Goal: Task Accomplishment & Management: Manage account settings

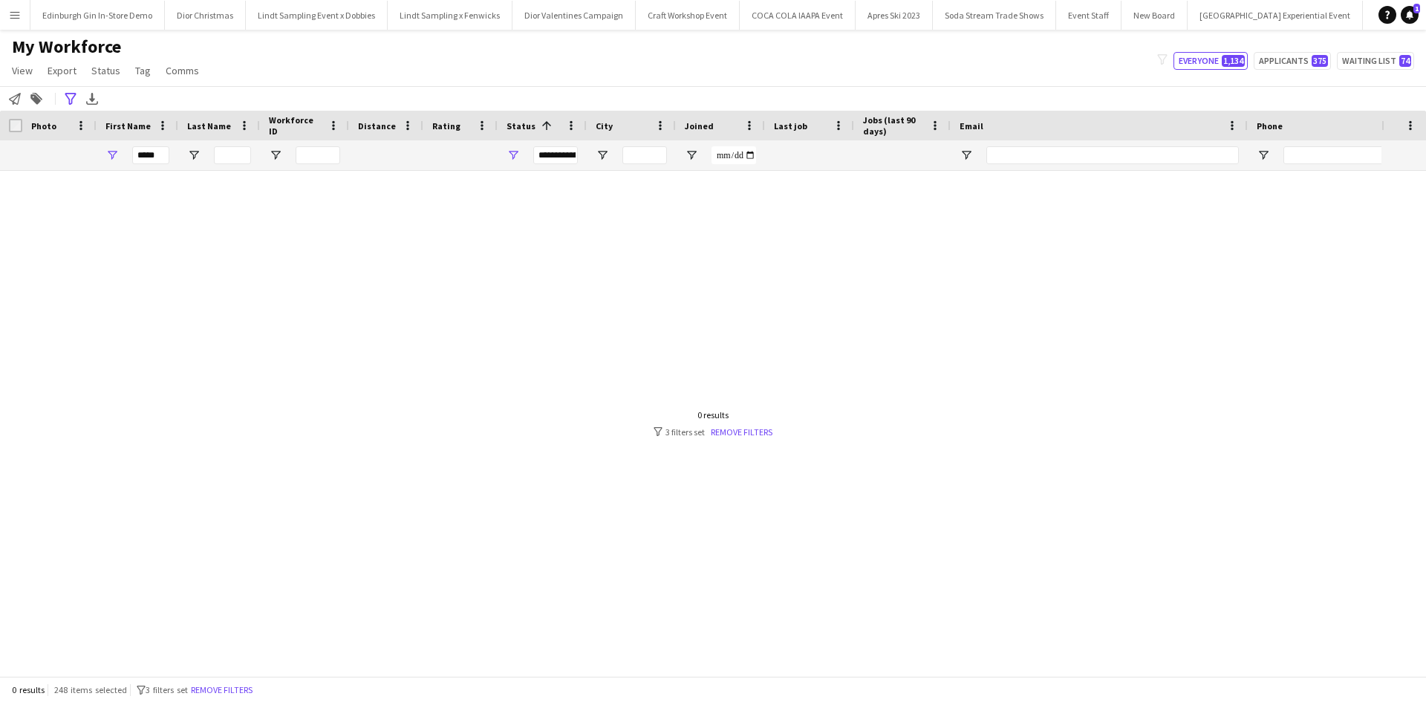
scroll to position [0, 14860]
click at [19, 16] on app-icon "Menu" at bounding box center [15, 15] width 12 height 12
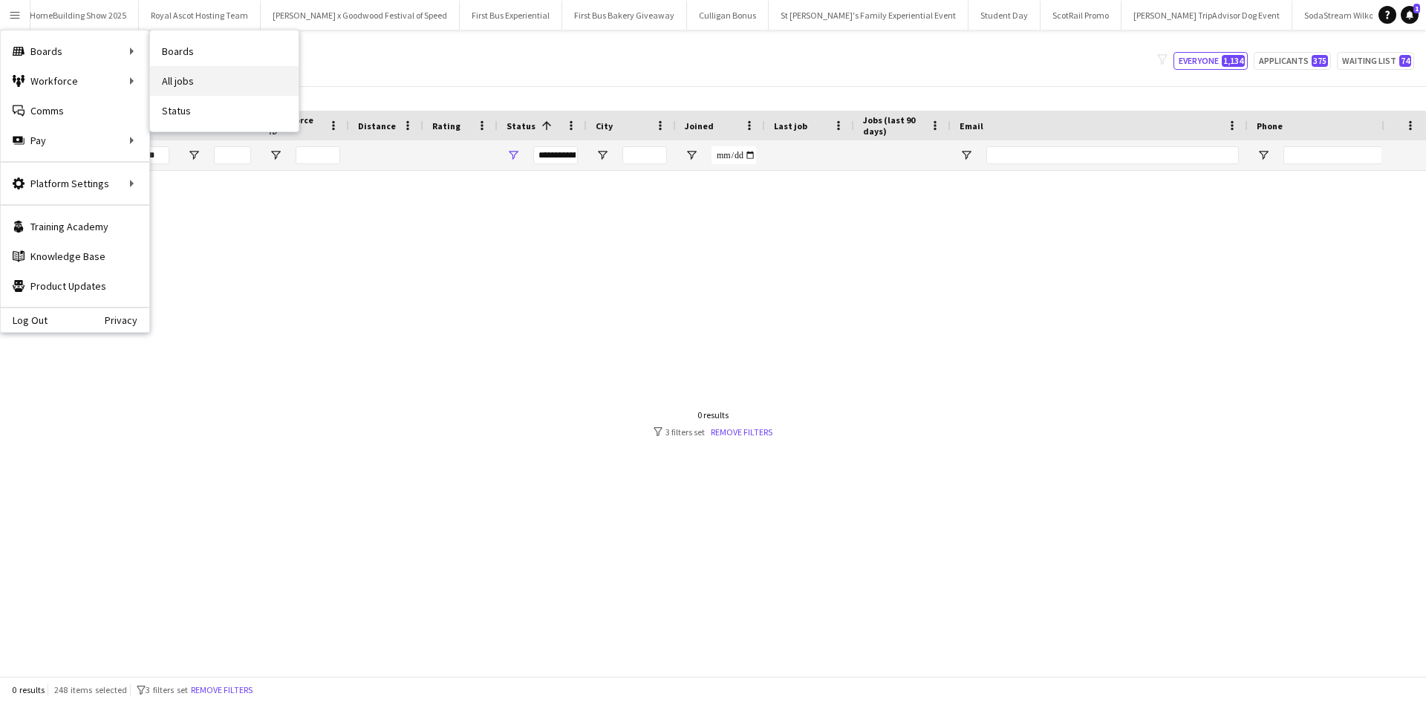
click at [221, 79] on link "All jobs" at bounding box center [224, 81] width 149 height 30
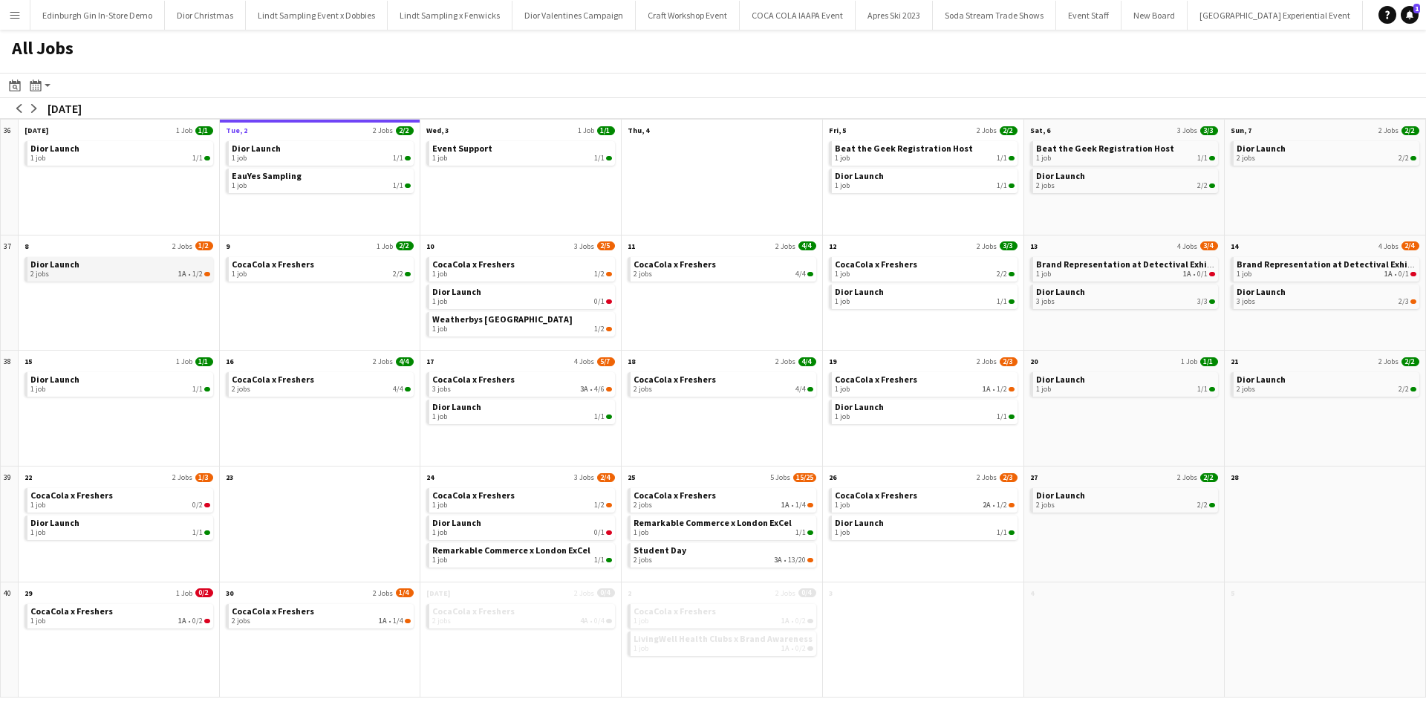
click at [159, 270] on div "2 jobs 1A • 1/2" at bounding box center [120, 274] width 180 height 9
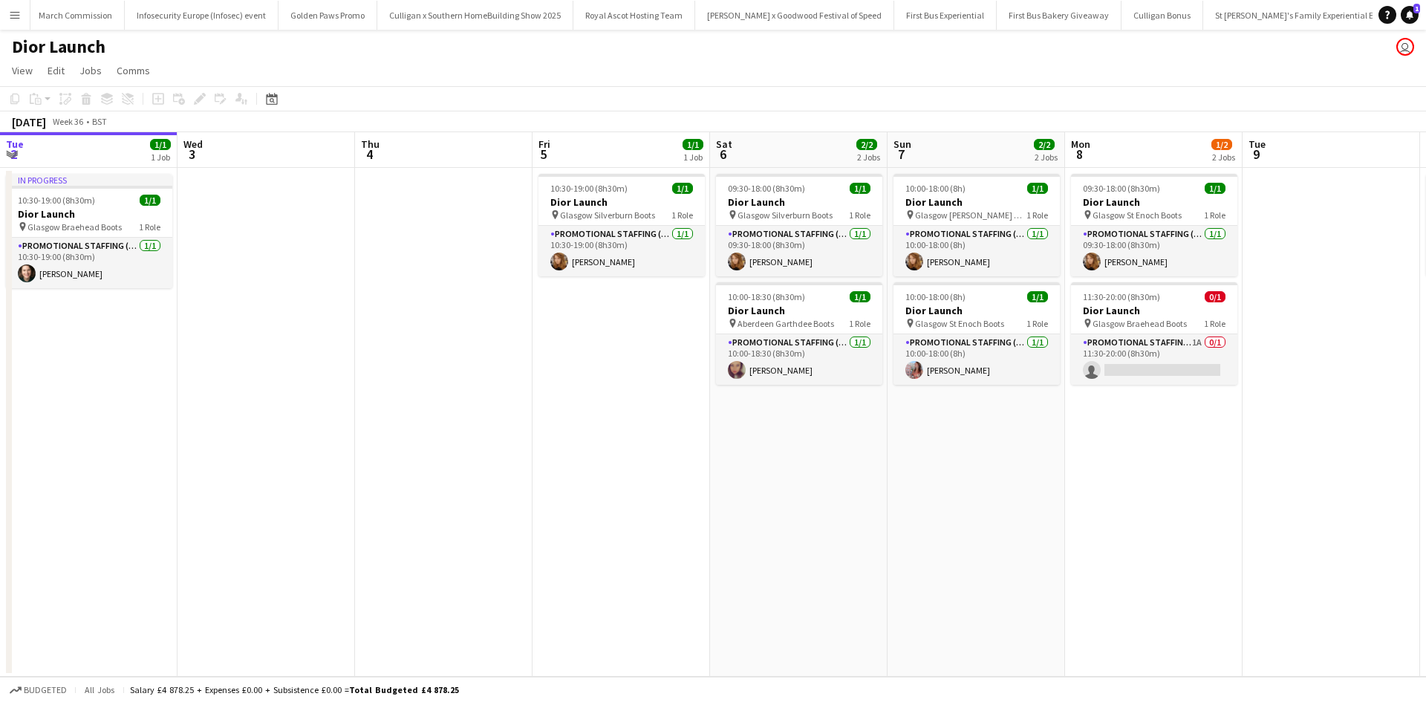
scroll to position [0, 624]
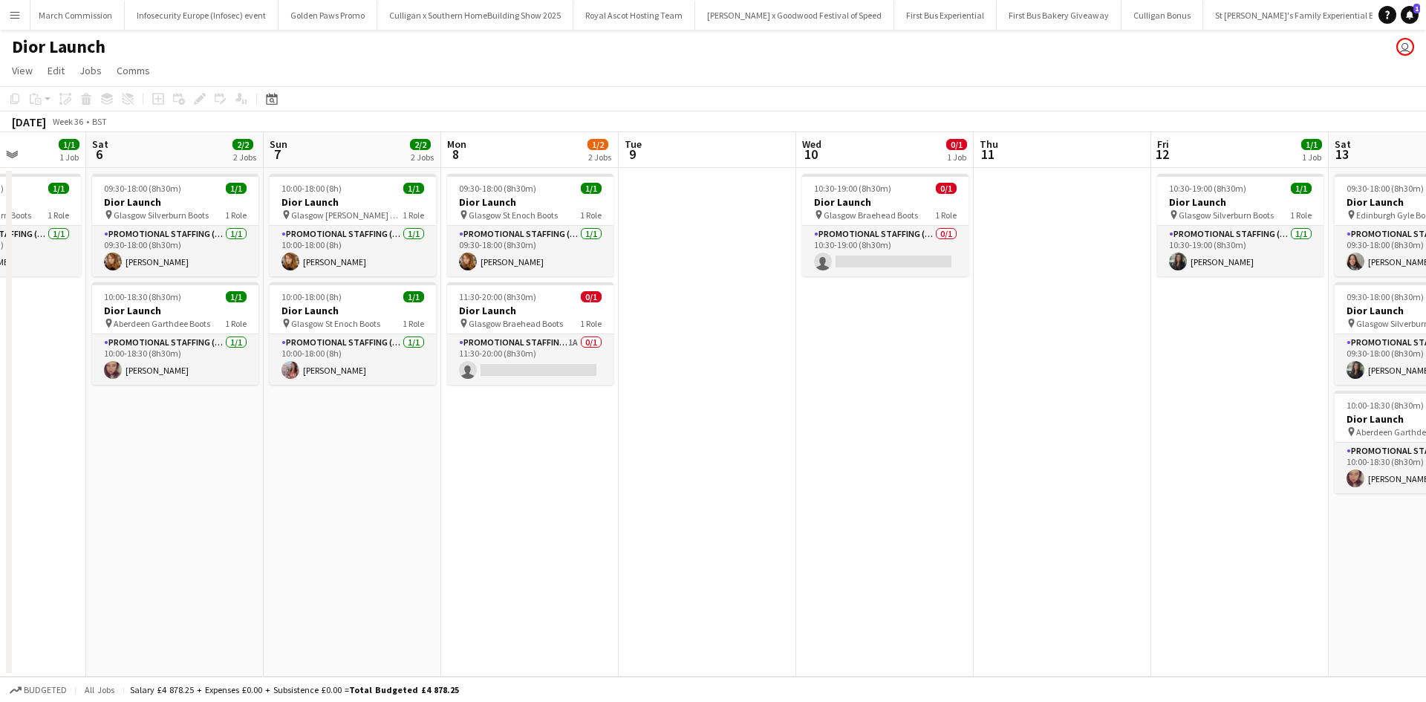
drag, startPoint x: 1052, startPoint y: 474, endPoint x: 250, endPoint y: 390, distance: 805.7
click at [250, 390] on app-calendar-viewport "Tue 2 1/1 1 Job Wed 3 Thu 4 Fri 5 1/1 1 Job Sat 6 2/2 2 Jobs Sun 7 2/2 2 Jobs M…" at bounding box center [713, 404] width 1426 height 544
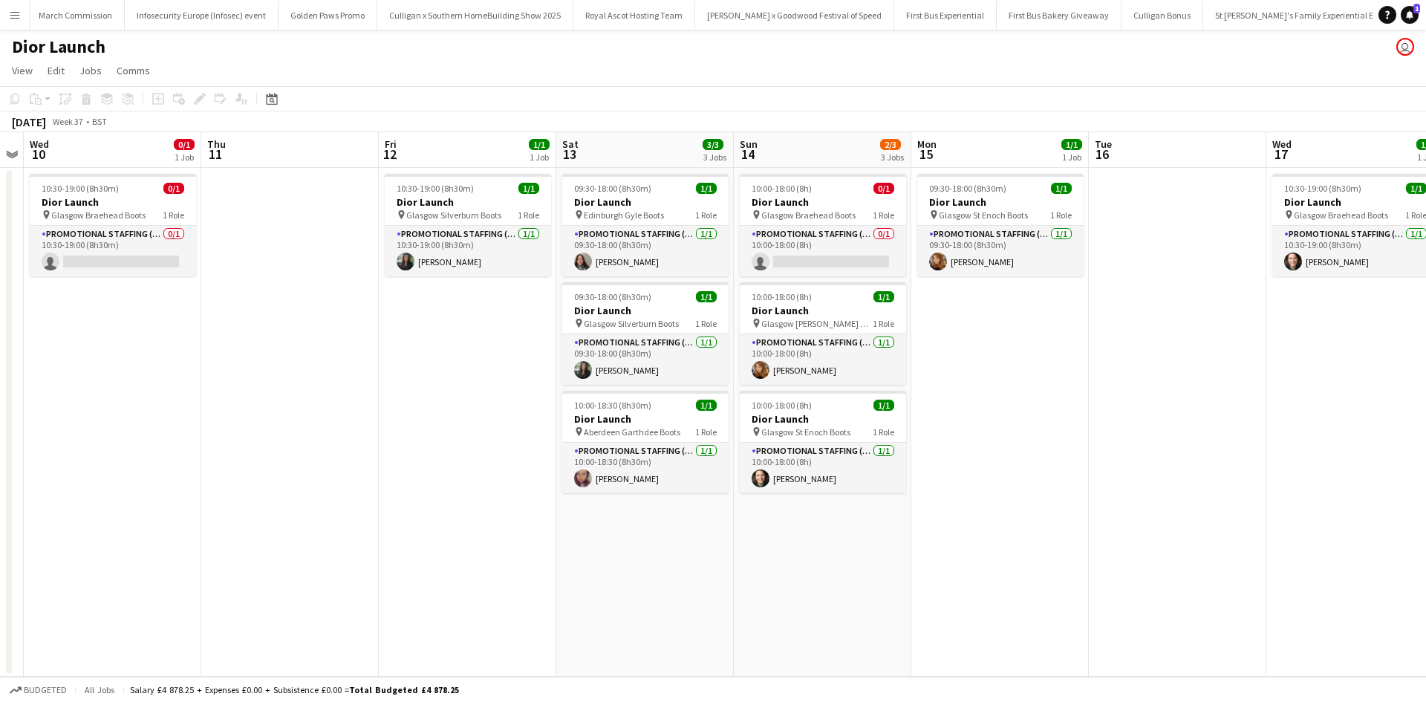
scroll to position [0, 514]
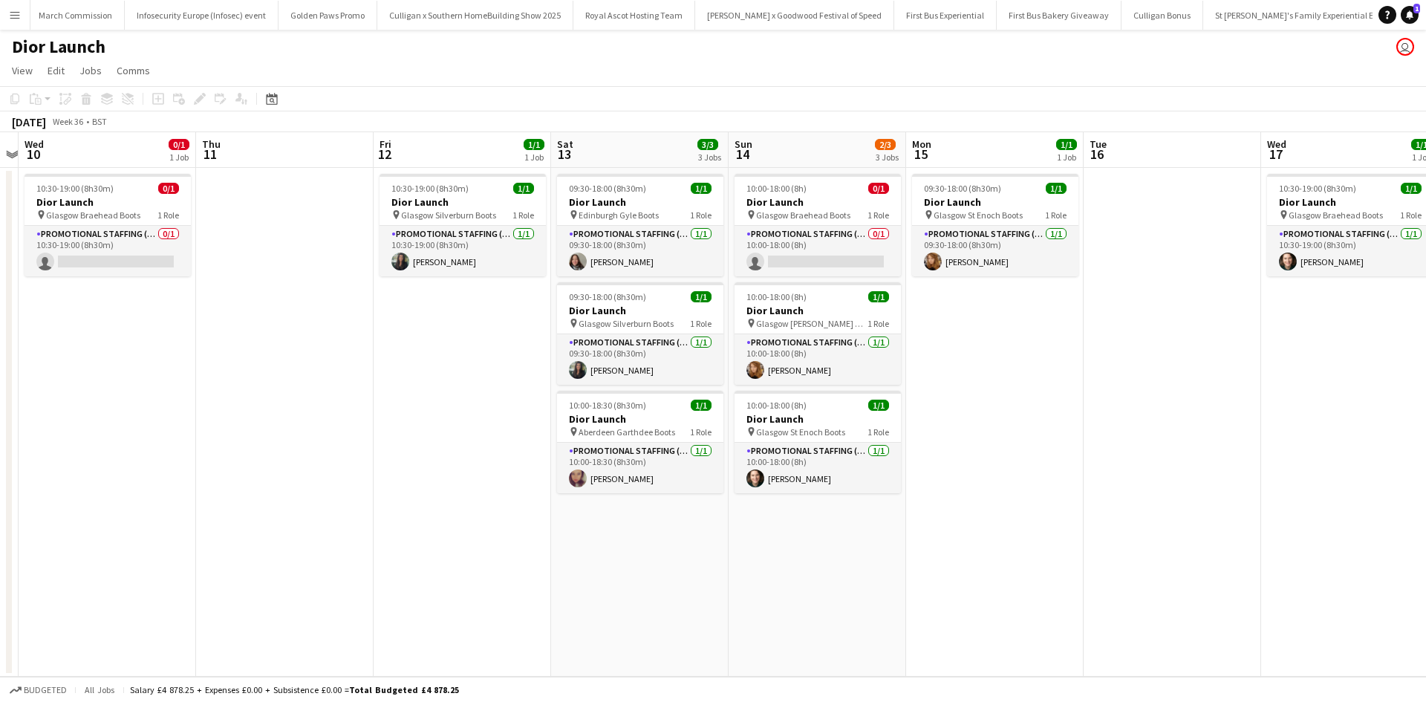
drag, startPoint x: 933, startPoint y: 409, endPoint x: 155, endPoint y: 375, distance: 778.3
click at [155, 375] on app-calendar-viewport "Sun 7 2/2 2 Jobs Mon 8 1/2 2 Jobs Tue 9 Wed 10 0/1 1 Job Thu 11 Fri 12 1/1 1 Jo…" at bounding box center [713, 404] width 1426 height 544
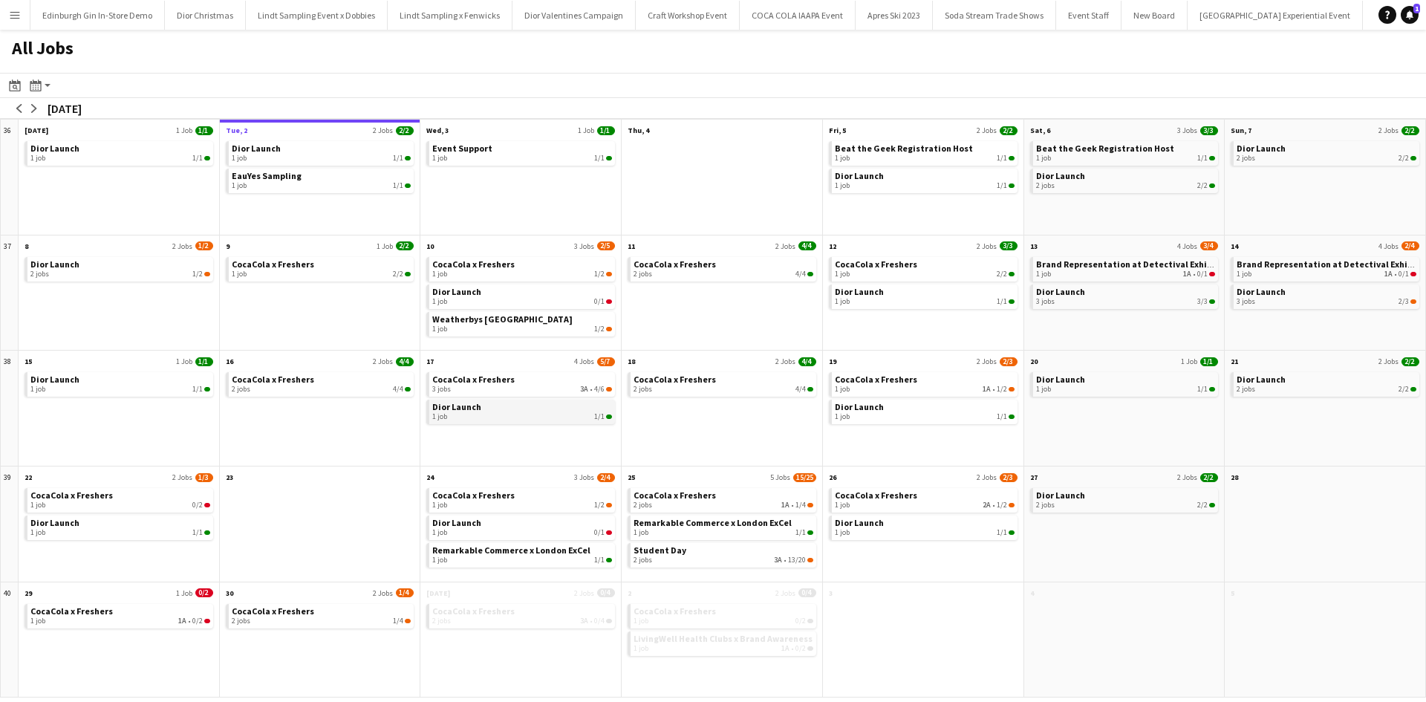
scroll to position [0, 13590]
click at [506, 293] on link "Dior Launch 1 job 0/1" at bounding box center [522, 295] width 180 height 22
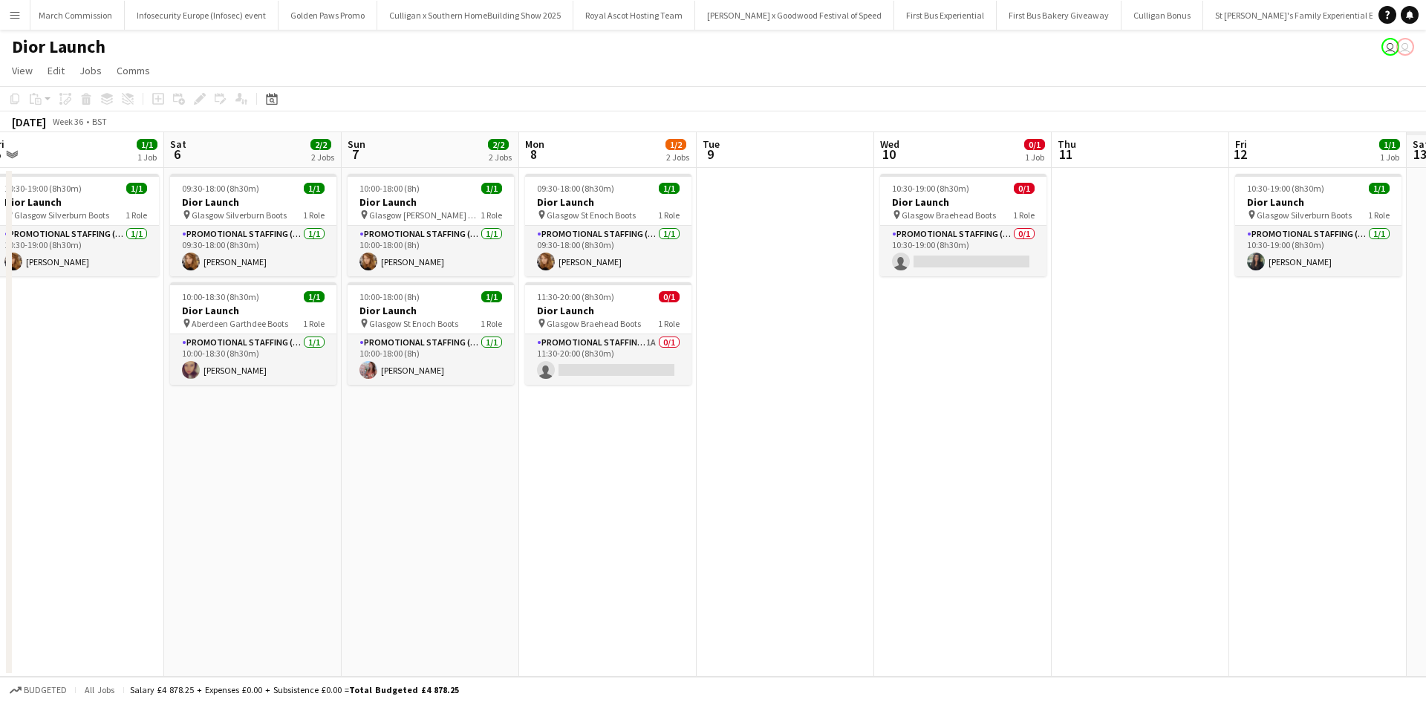
scroll to position [0, 508]
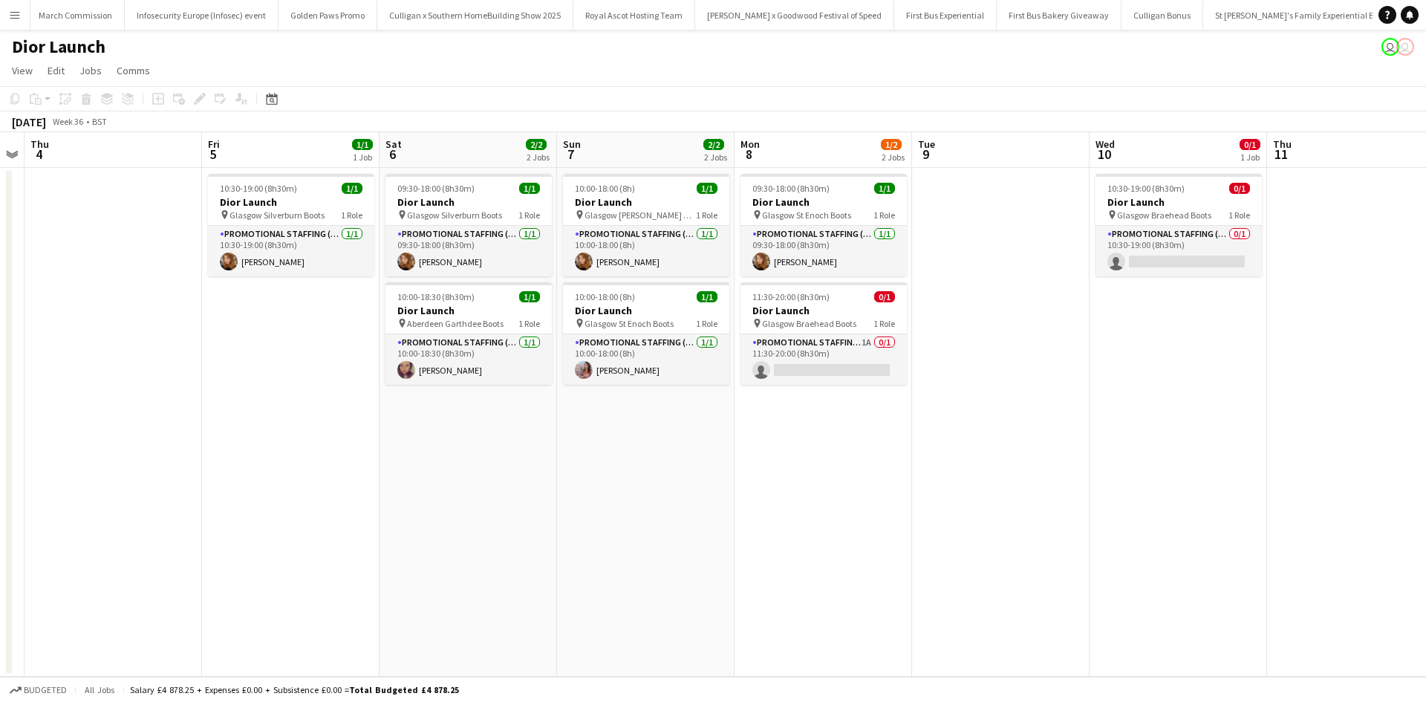
drag, startPoint x: 815, startPoint y: 376, endPoint x: 307, endPoint y: 375, distance: 507.2
click at [307, 375] on app-calendar-viewport "Mon 1 1/1 1 Job Tue 2 1/1 1 Job Wed 3 Thu 4 Fri 5 1/1 1 Job Sat 6 2/2 2 Jobs Su…" at bounding box center [713, 404] width 1426 height 544
click at [1141, 257] on app-card-role "Promotional Staffing (Sales Staff) 0/1 10:30-19:00 (8h30m) single-neutral-actio…" at bounding box center [1178, 251] width 166 height 51
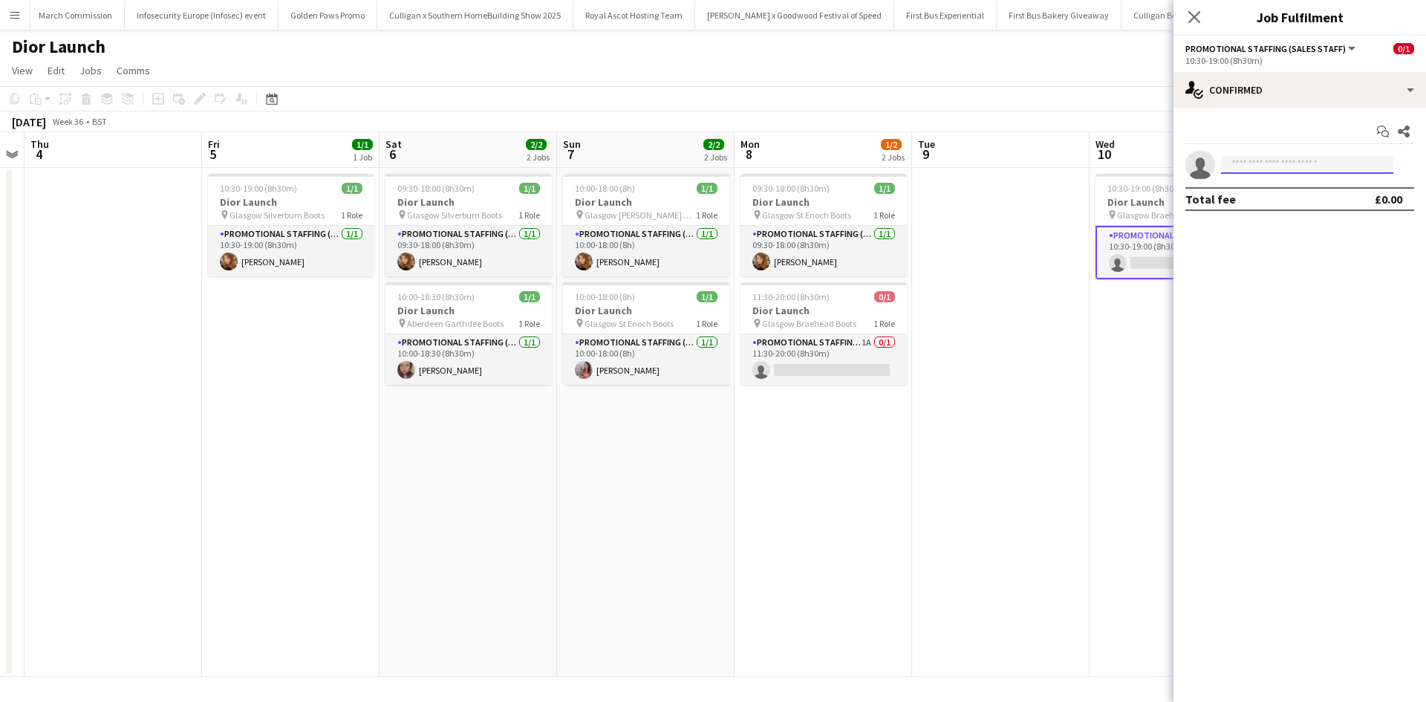
click at [1277, 158] on input at bounding box center [1307, 165] width 172 height 18
type input "*******"
click at [1280, 195] on span "m.ingrid1971@yahoo.de" at bounding box center [1307, 198] width 149 height 12
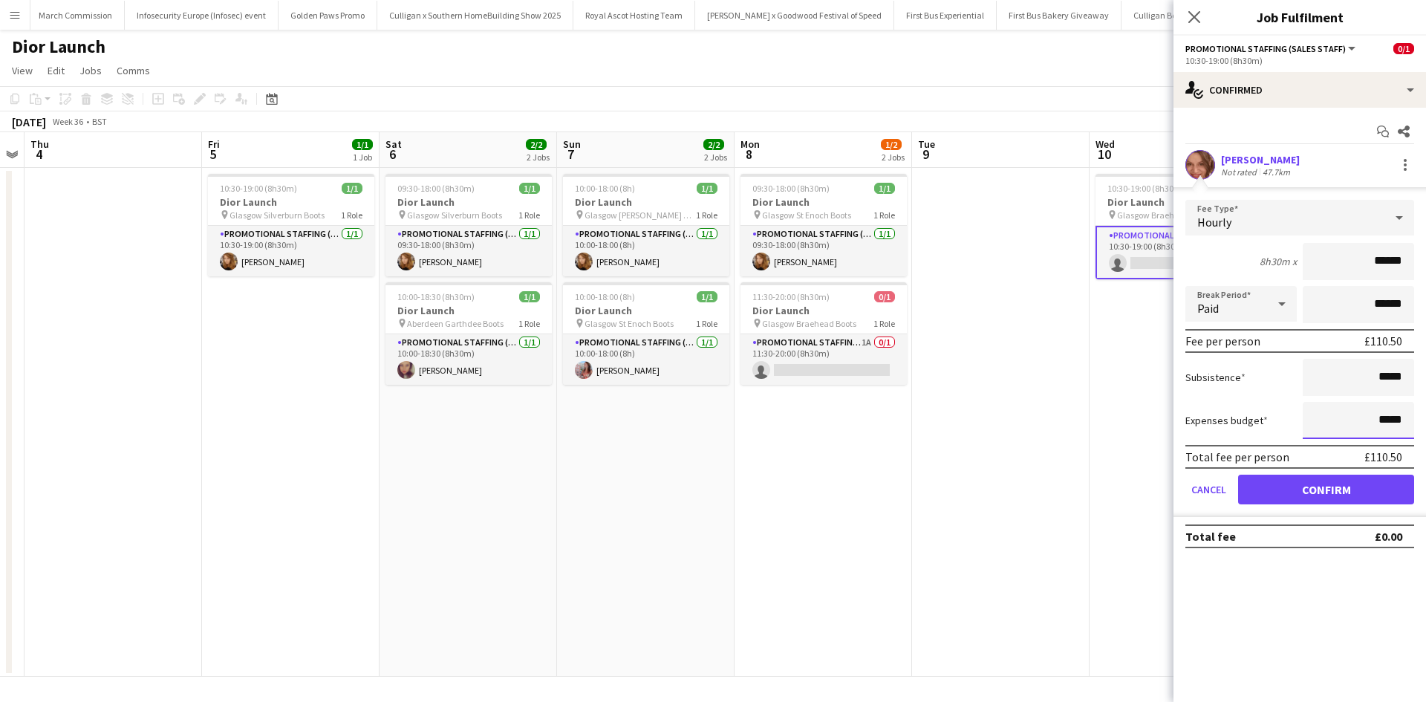
click at [1380, 418] on input "*****" at bounding box center [1358, 420] width 111 height 37
click at [1349, 486] on button "Confirm" at bounding box center [1326, 490] width 176 height 30
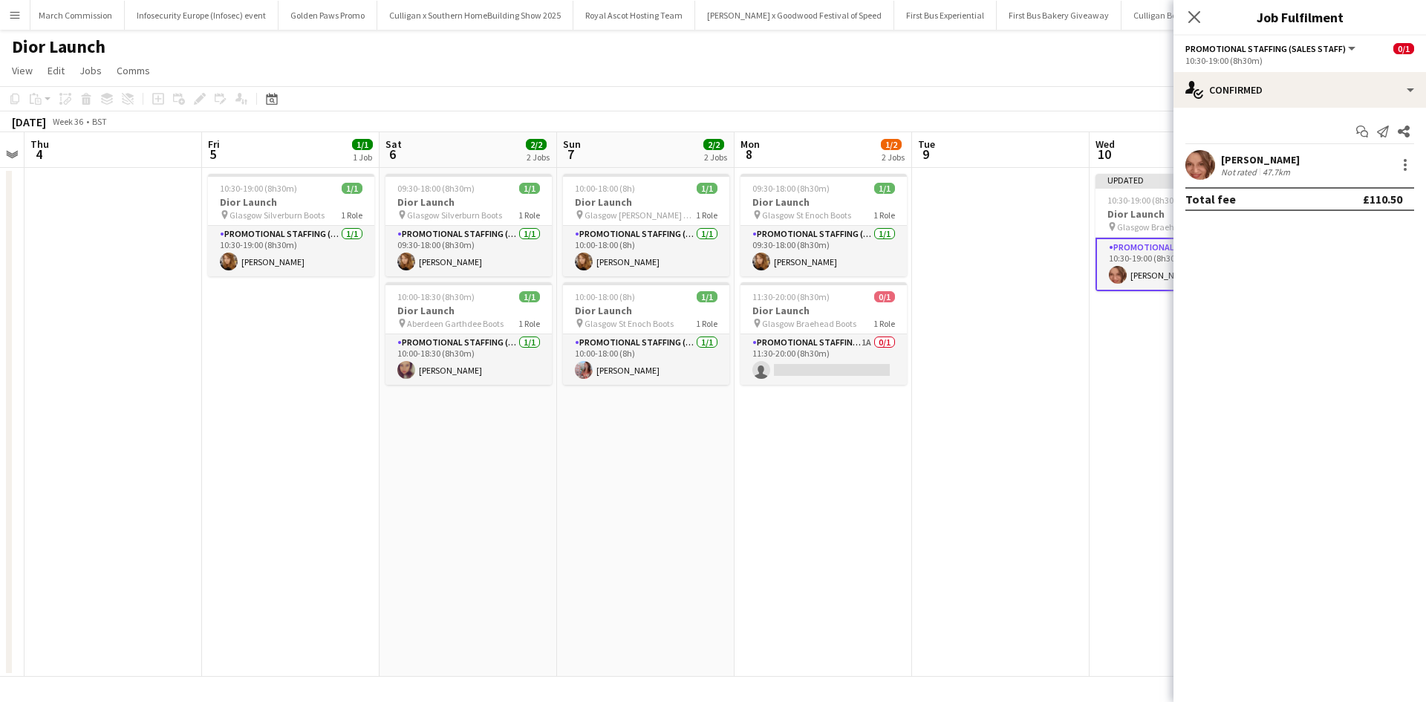
click at [1121, 498] on app-date-cell "Updated 10:30-19:00 (8h30m) 1/1 Dior Launch pin Glasgow Braehead Boots 1 Role P…" at bounding box center [1177, 422] width 177 height 509
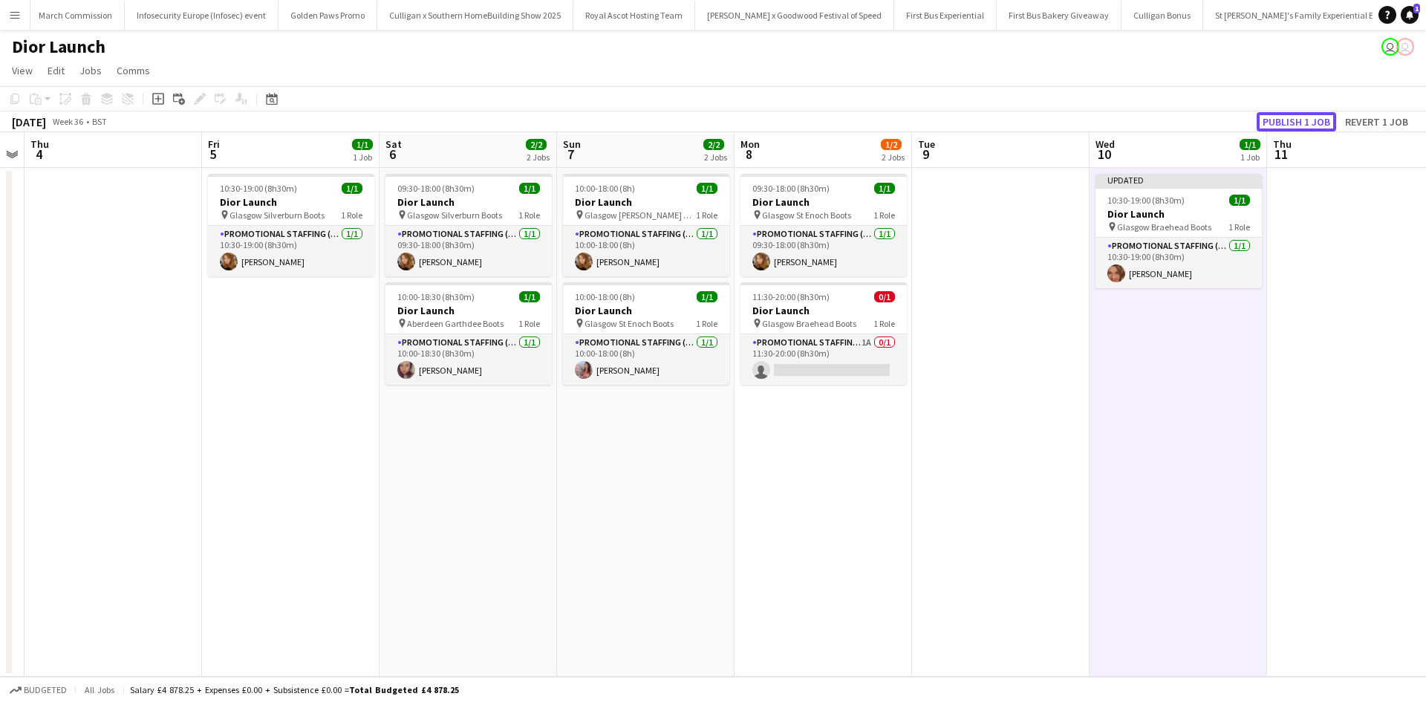
click at [1301, 117] on button "Publish 1 job" at bounding box center [1296, 121] width 79 height 19
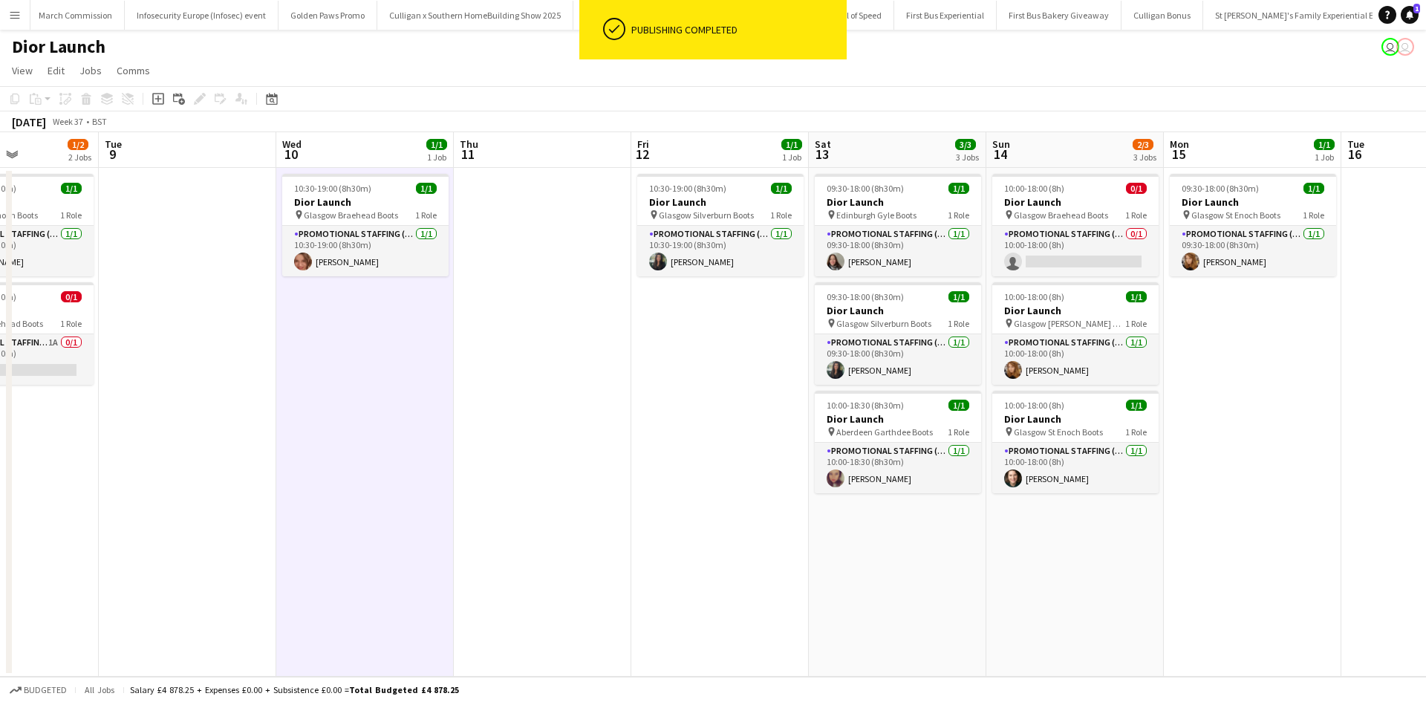
drag, startPoint x: 1306, startPoint y: 420, endPoint x: 489, endPoint y: 434, distance: 816.3
click at [490, 434] on app-calendar-viewport "Fri 5 1/1 1 Job Sat 6 2/2 2 Jobs Sun 7 2/2 2 Jobs Mon 8 1/2 2 Jobs Tue 9 Wed 10…" at bounding box center [713, 404] width 1426 height 544
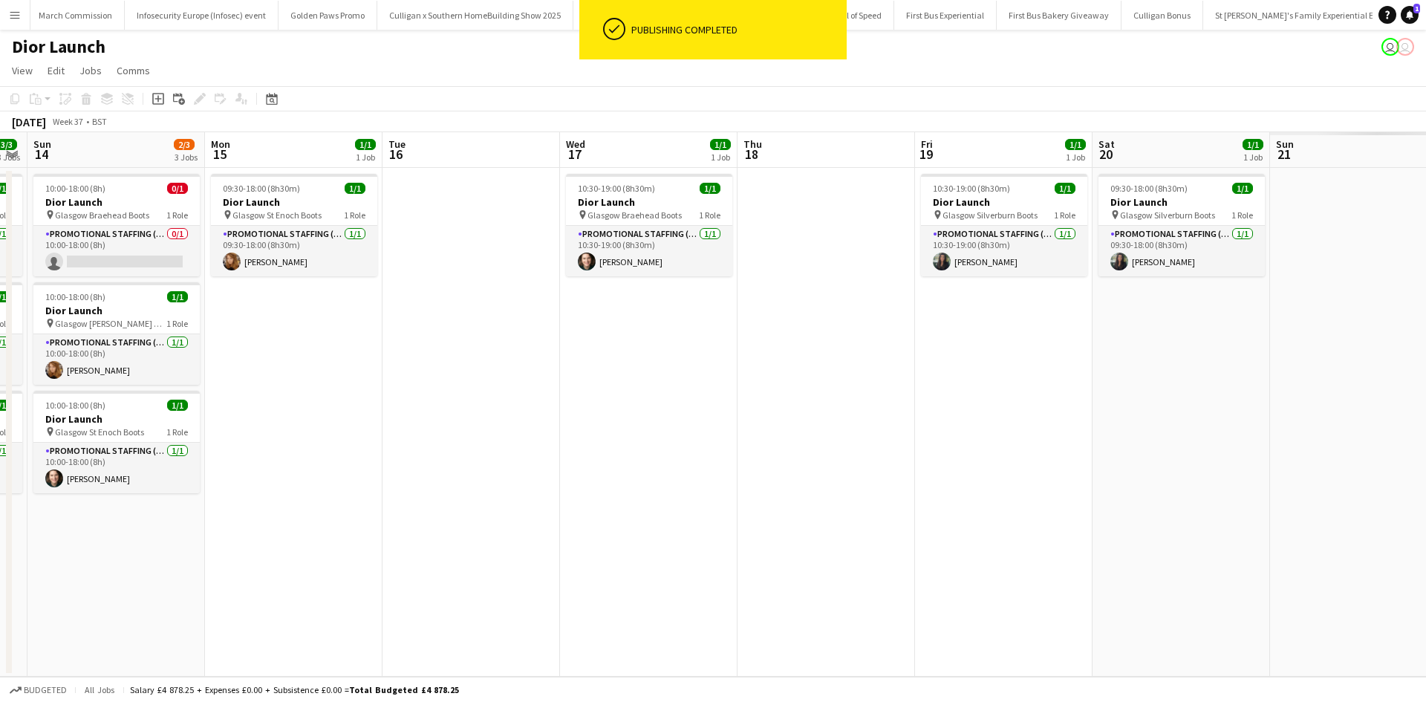
drag, startPoint x: 1231, startPoint y: 432, endPoint x: 250, endPoint y: 359, distance: 983.8
click at [250, 359] on app-calendar-viewport "Wed 10 1/1 1 Job Thu 11 Fri 12 1/1 1 Job Sat 13 3/3 3 Jobs Sun 14 2/3 3 Jobs Mo…" at bounding box center [713, 404] width 1426 height 544
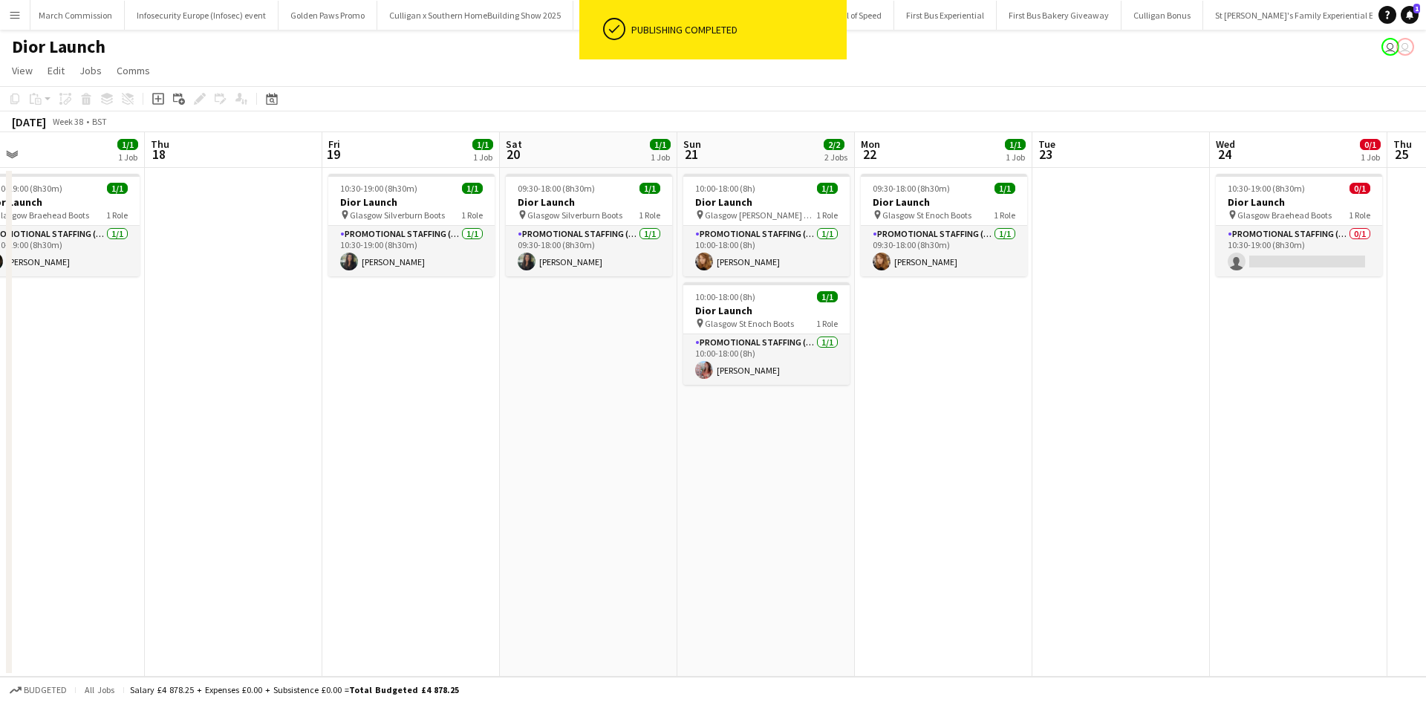
scroll to position [0, 614]
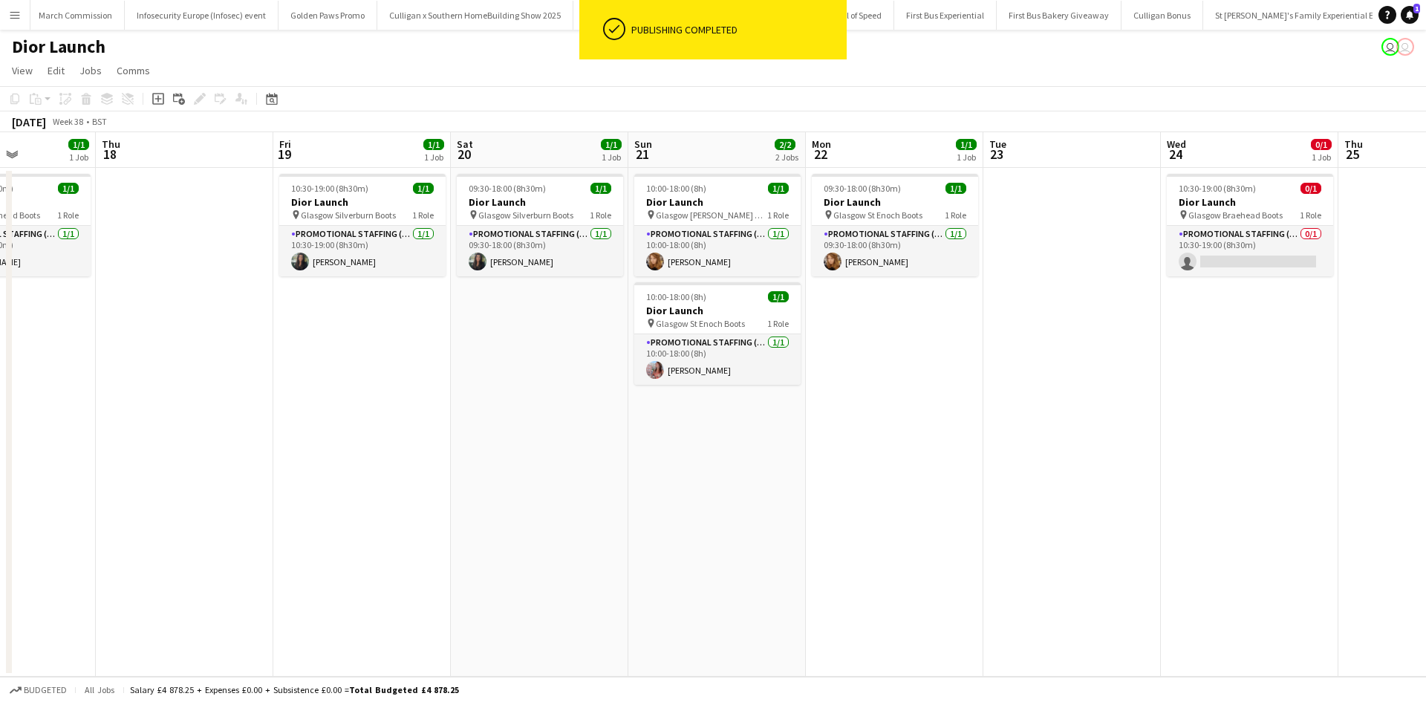
drag, startPoint x: 822, startPoint y: 484, endPoint x: 205, endPoint y: 393, distance: 623.9
click at [205, 393] on app-calendar-viewport "Sun 14 2/3 3 Jobs Mon 15 1/1 1 Job Tue 16 Wed 17 1/1 1 Job Thu 18 Fri 19 1/1 1 …" at bounding box center [713, 404] width 1426 height 544
click at [1213, 258] on app-card-role "Promotional Staffing (Sales Staff) 0/1 10:30-19:00 (8h30m) single-neutral-actio…" at bounding box center [1250, 251] width 166 height 51
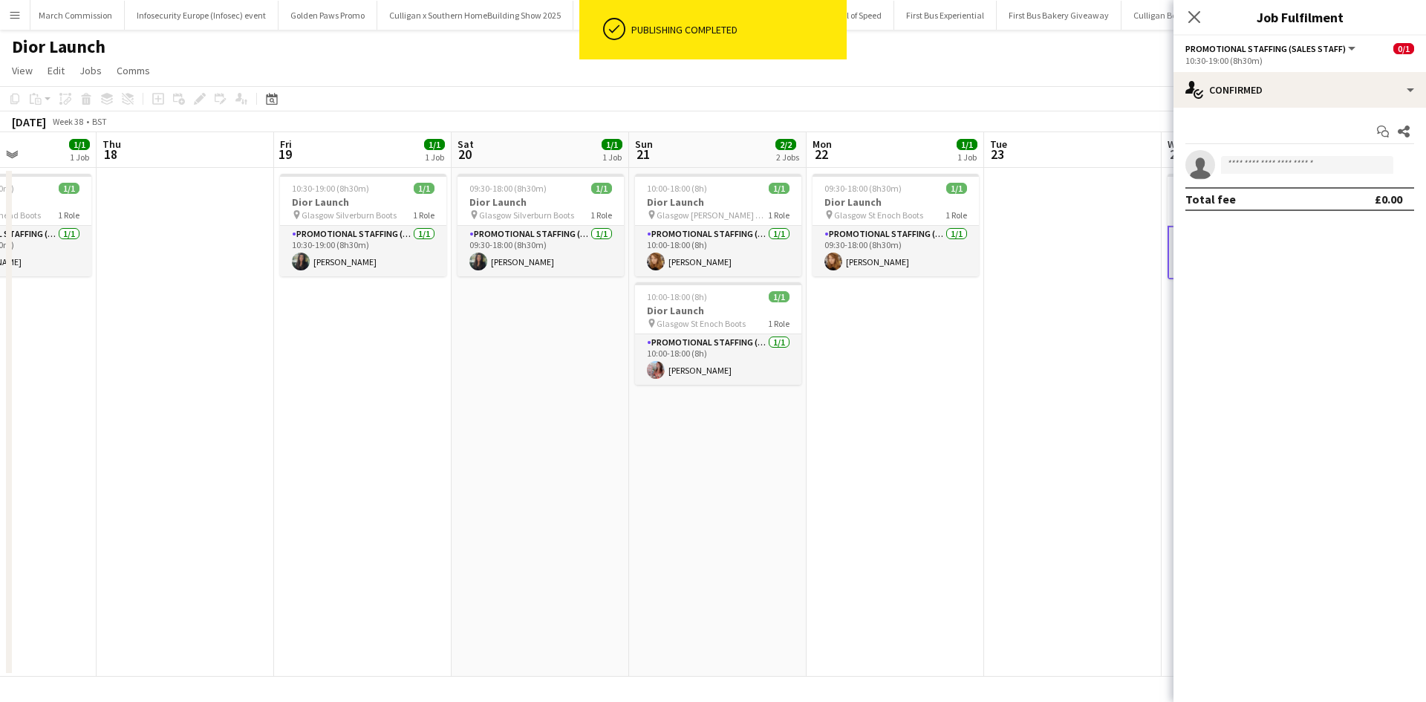
click at [1315, 155] on app-invite-slot "single-neutral-actions" at bounding box center [1299, 165] width 253 height 30
click at [1312, 161] on input at bounding box center [1307, 165] width 172 height 18
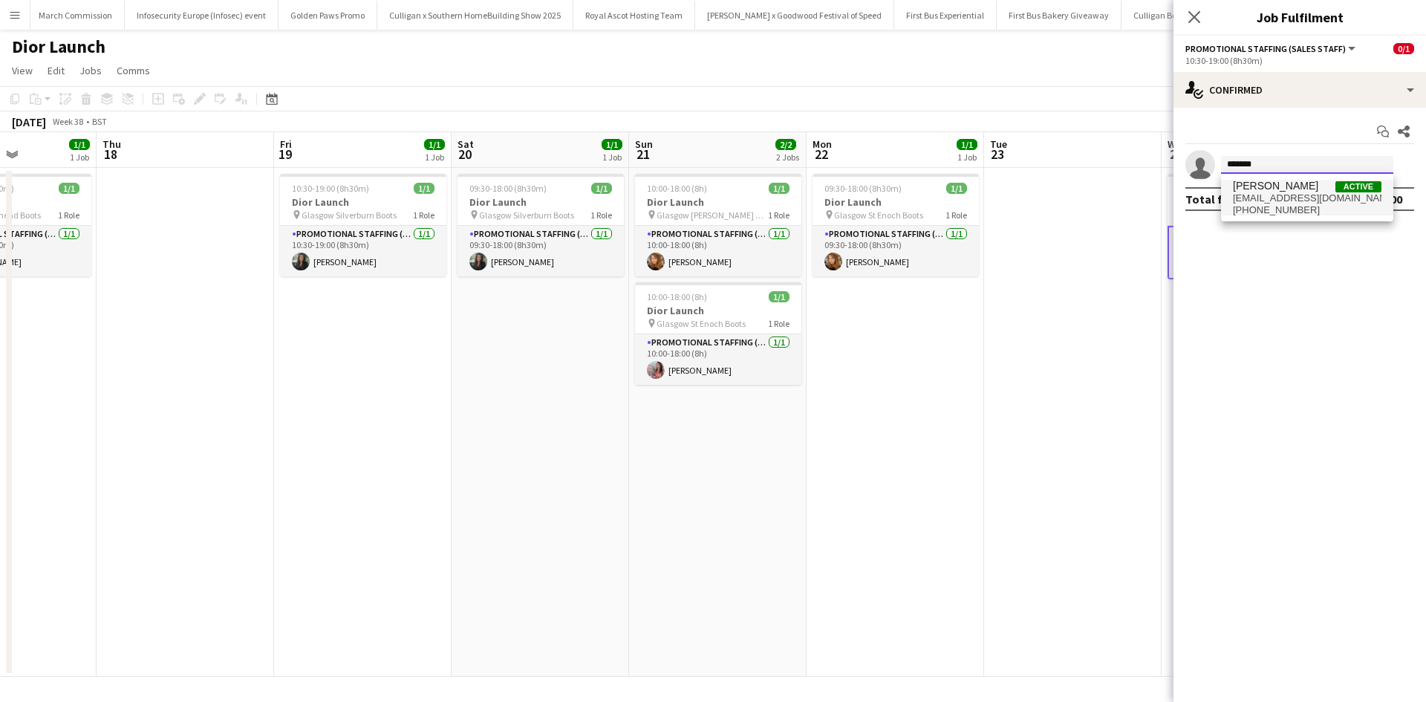
type input "*******"
click at [1272, 198] on span "m.ingrid1971@yahoo.de" at bounding box center [1307, 198] width 149 height 12
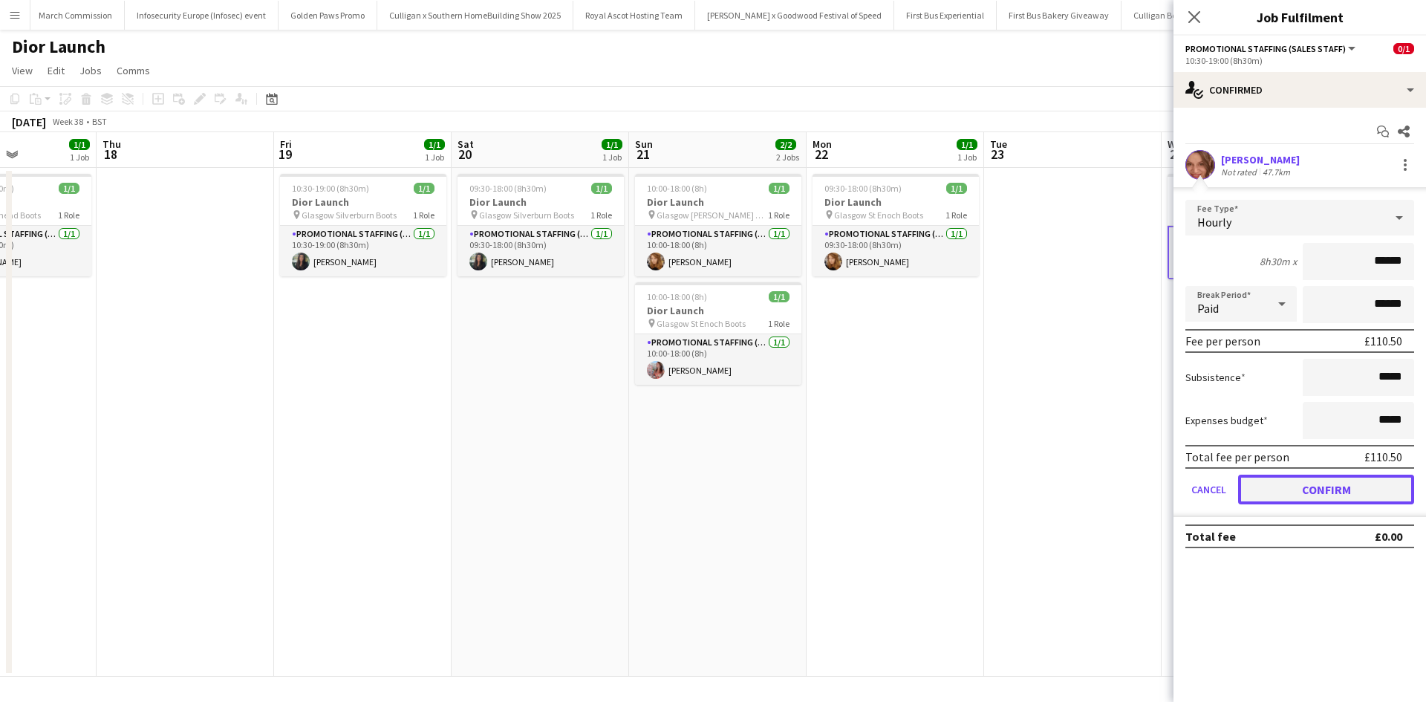
click at [1320, 481] on button "Confirm" at bounding box center [1326, 490] width 176 height 30
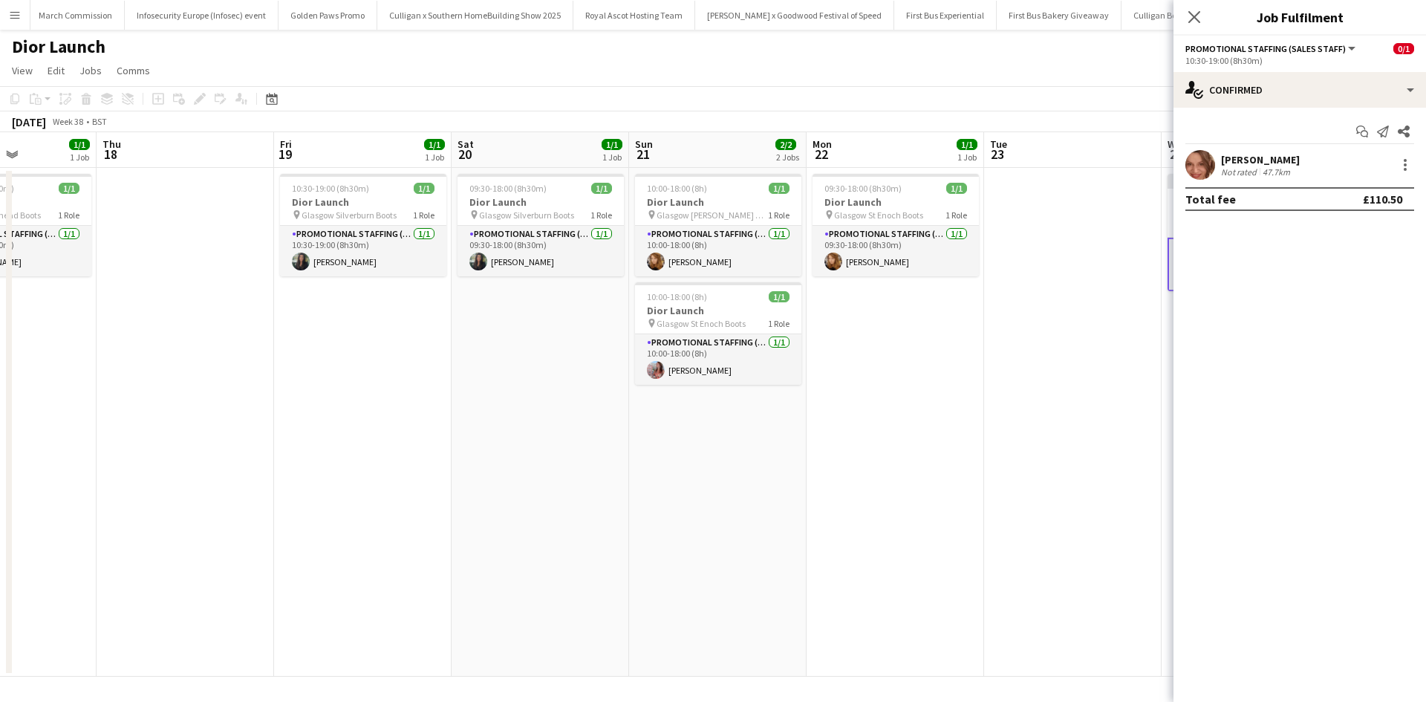
click at [1125, 472] on app-date-cell at bounding box center [1072, 422] width 177 height 509
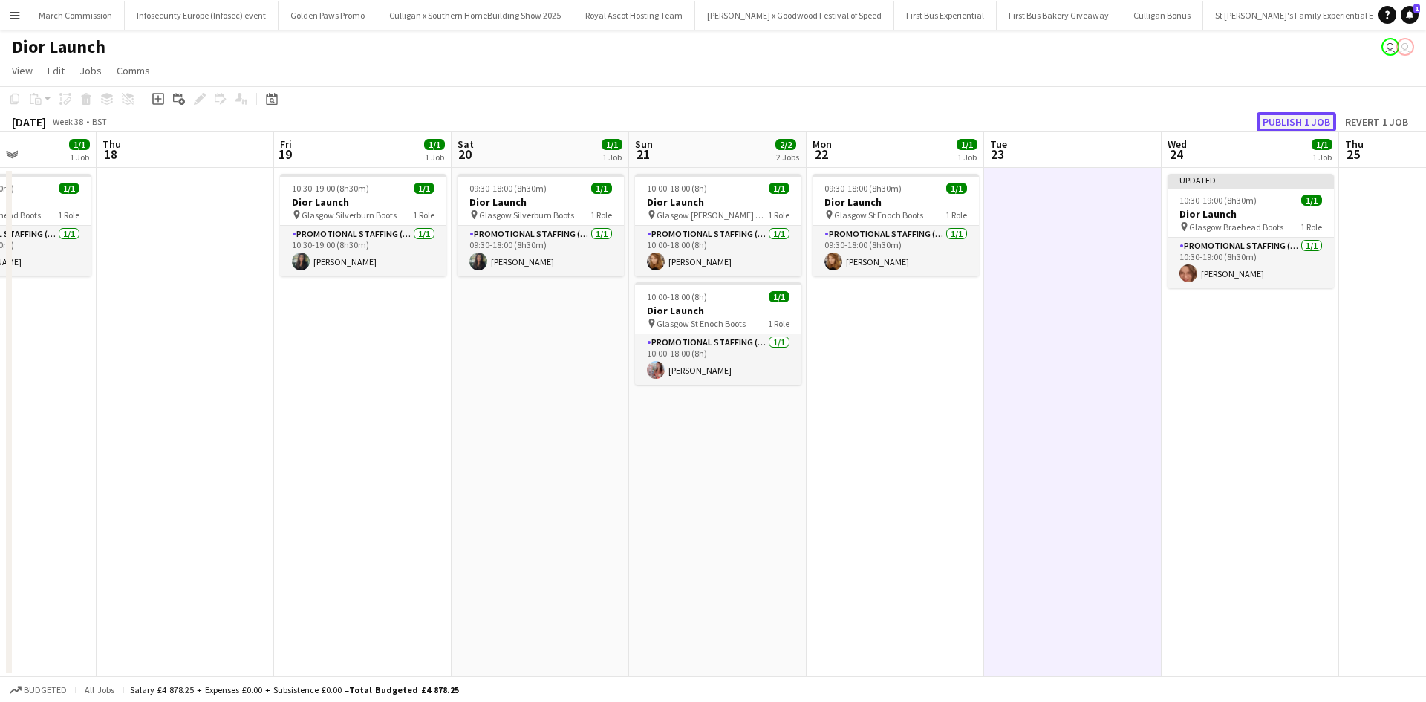
click at [1316, 123] on button "Publish 1 job" at bounding box center [1296, 121] width 79 height 19
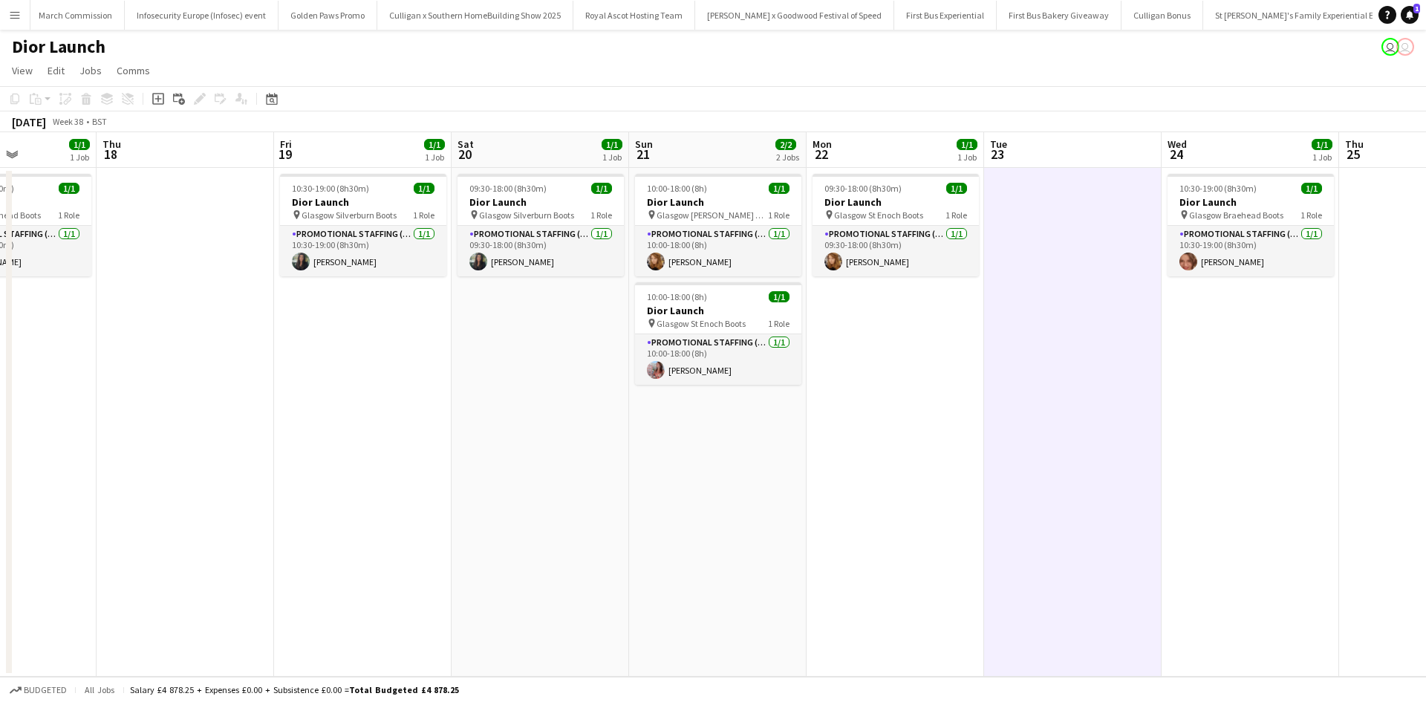
click at [19, 4] on button "Menu" at bounding box center [15, 15] width 30 height 30
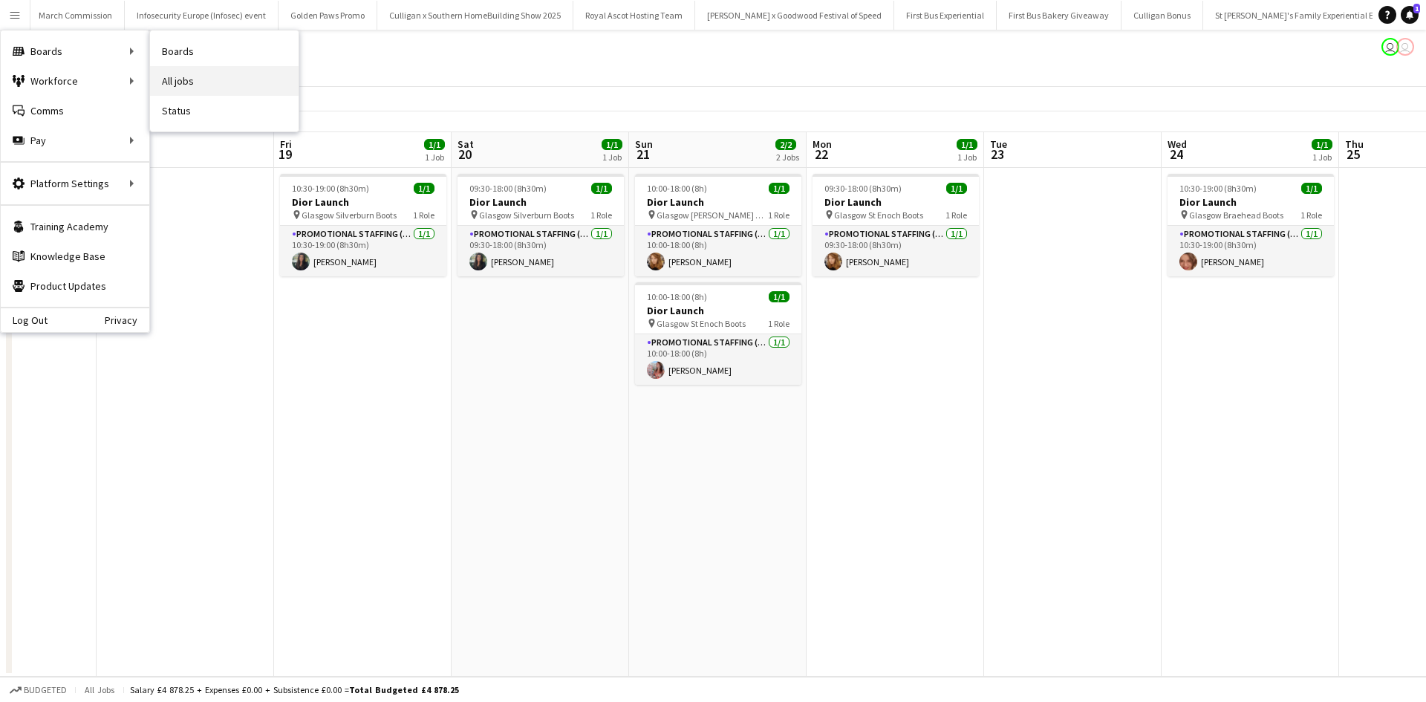
click at [198, 79] on link "All jobs" at bounding box center [224, 81] width 149 height 30
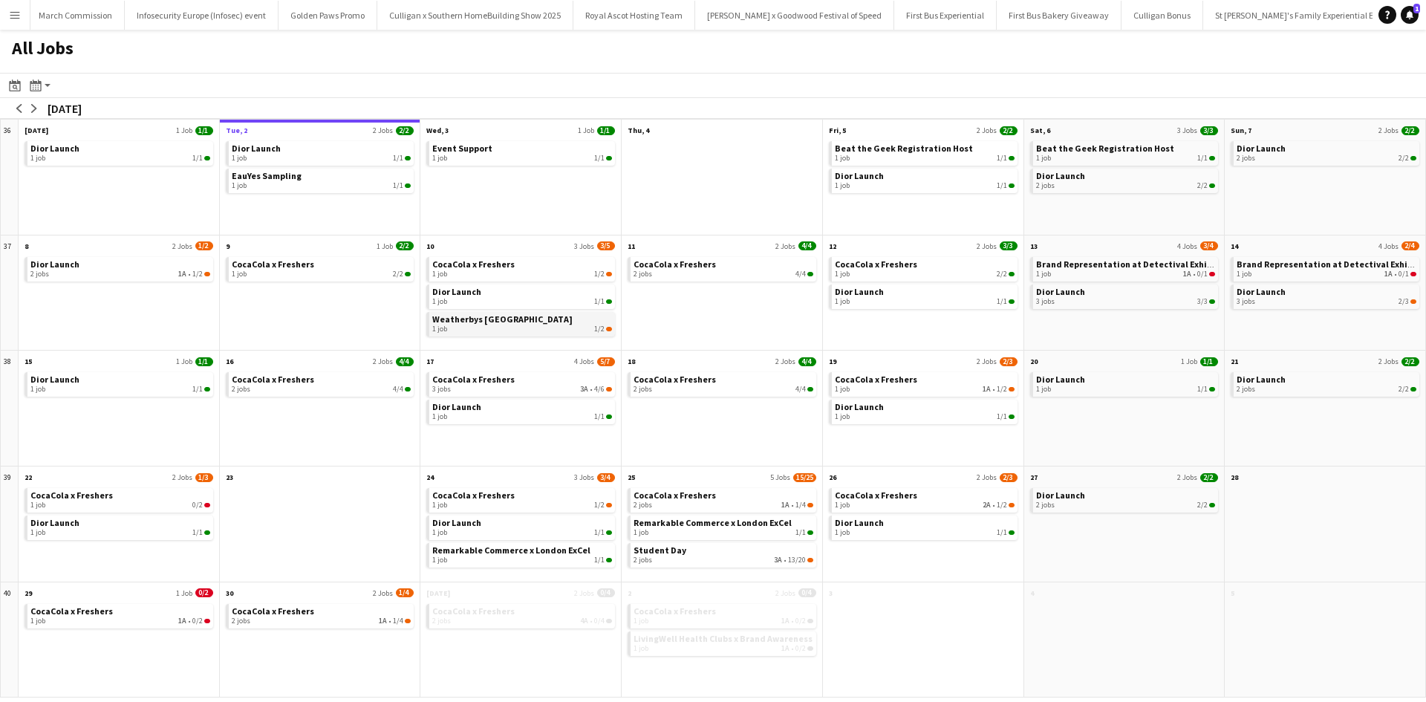
click at [512, 330] on div "1 job 1/2" at bounding box center [522, 329] width 180 height 9
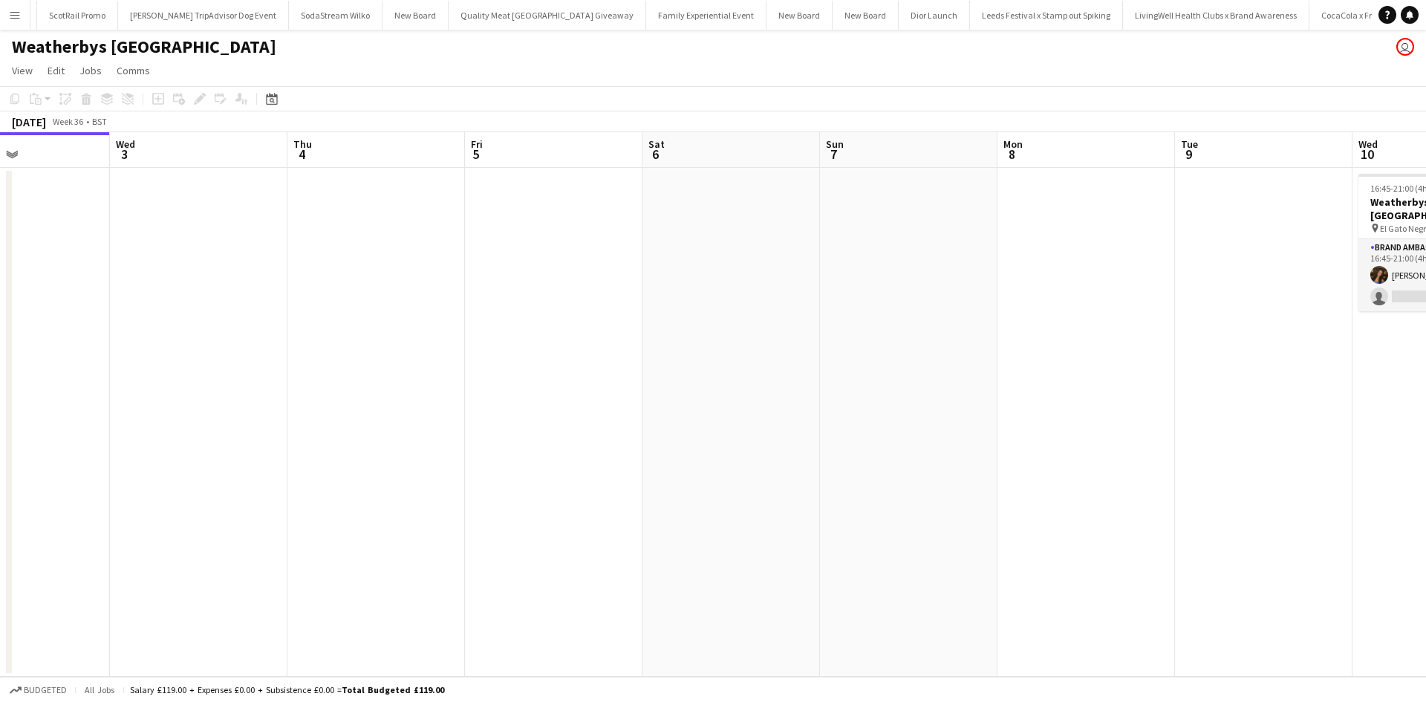
scroll to position [0, 525]
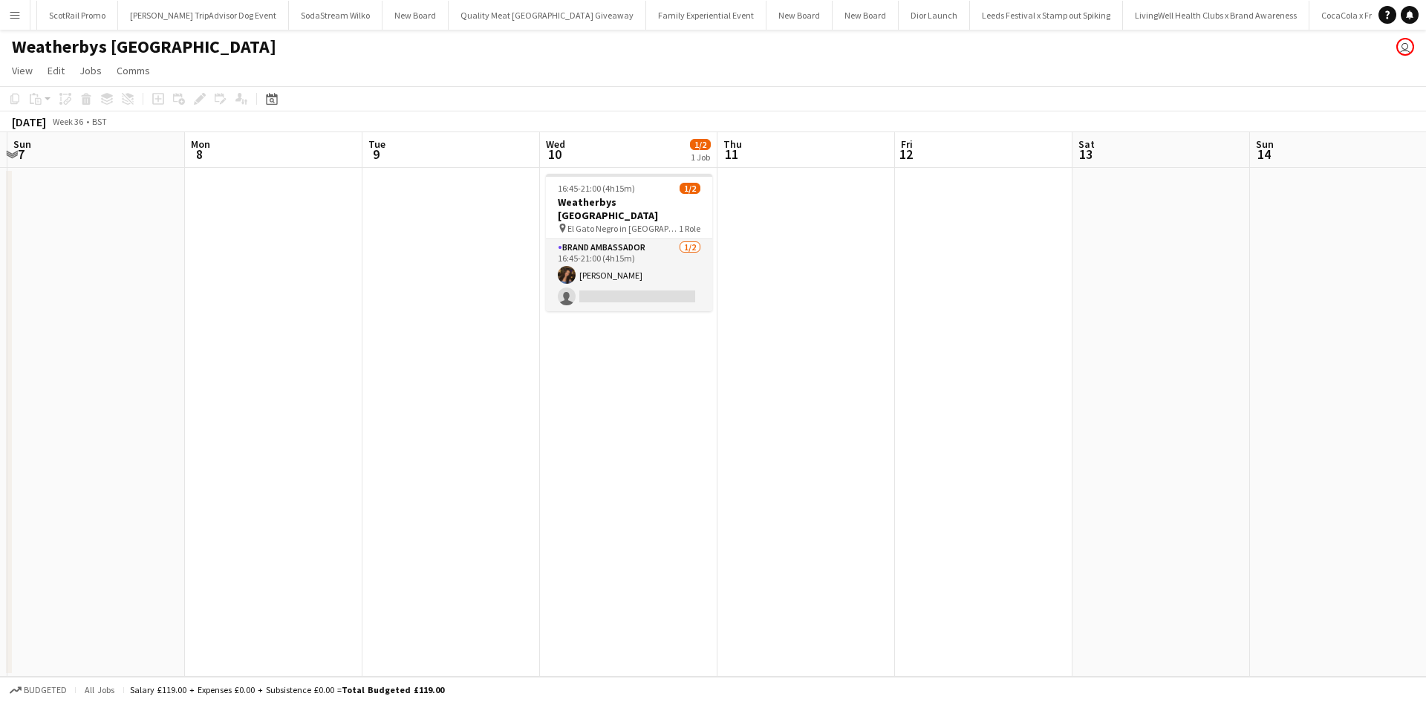
drag, startPoint x: 1130, startPoint y: 446, endPoint x: 73, endPoint y: 272, distance: 1071.8
click at [73, 272] on app-calendar-viewport "Thu 4 Fri 5 Sat 6 Sun 7 Mon 8 Tue 9 Wed 10 1/2 1 Job Thu 11 Fri 12 Sat 13 Sun 1…" at bounding box center [713, 404] width 1426 height 544
click at [630, 291] on app-card-role "Brand Ambassador 1/2 16:45-21:00 (4h15m) Dua Benhayoun single-neutral-actions" at bounding box center [629, 275] width 166 height 72
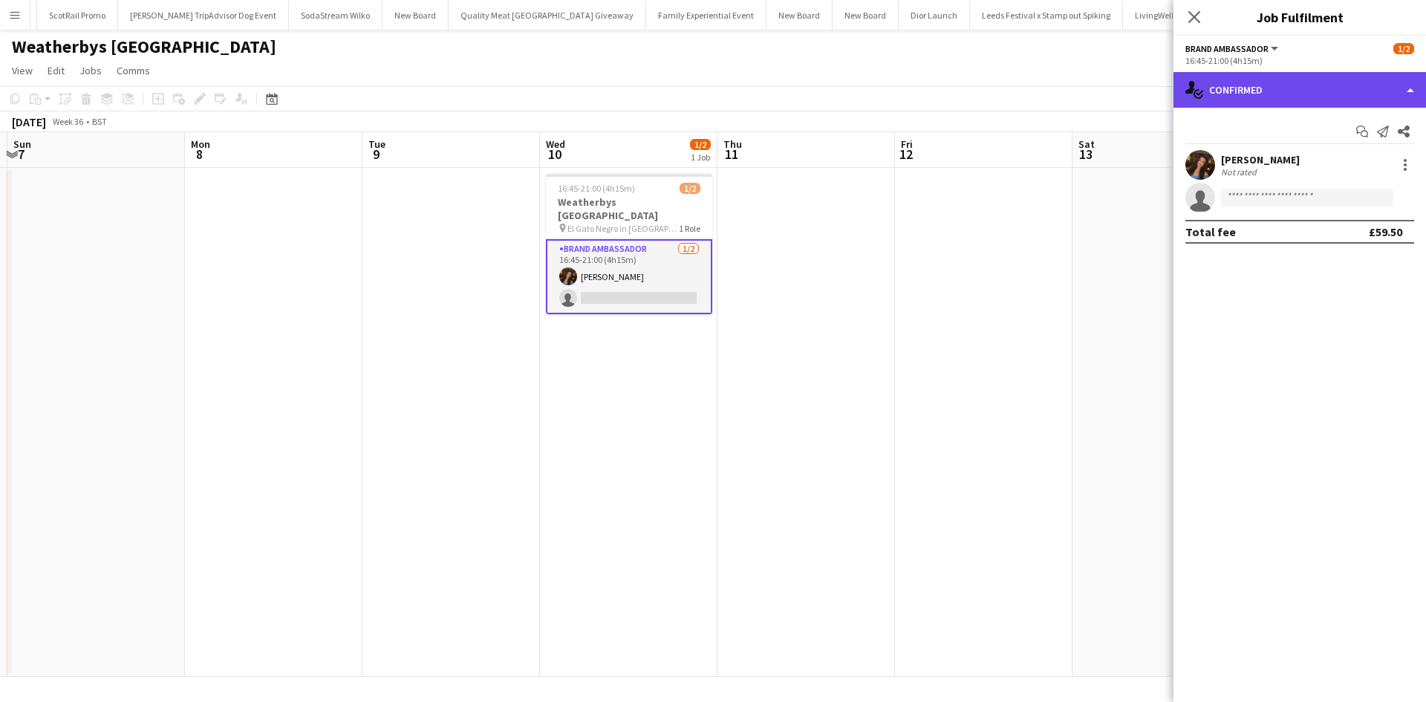
click at [1306, 89] on div "single-neutral-actions-check-2 Confirmed" at bounding box center [1299, 90] width 253 height 36
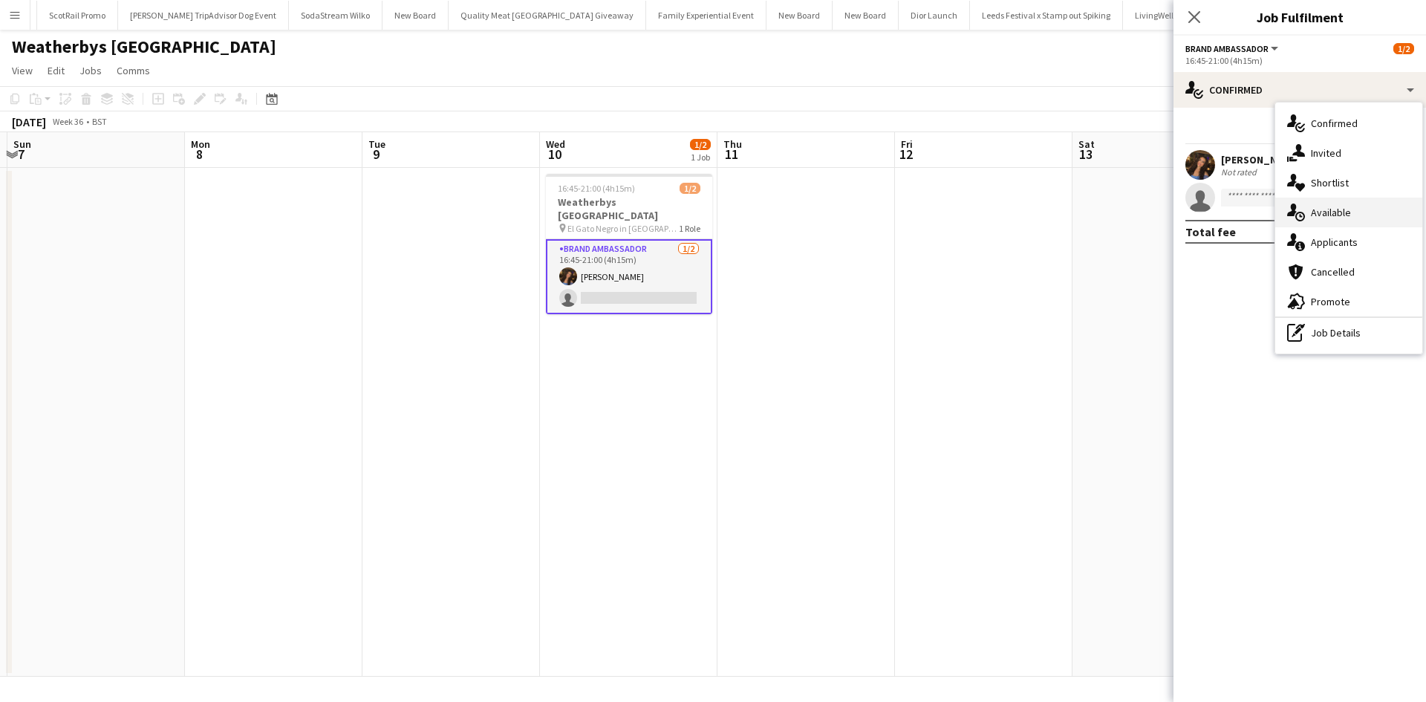
click at [1367, 219] on div "single-neutral-actions-upload Available" at bounding box center [1348, 213] width 147 height 30
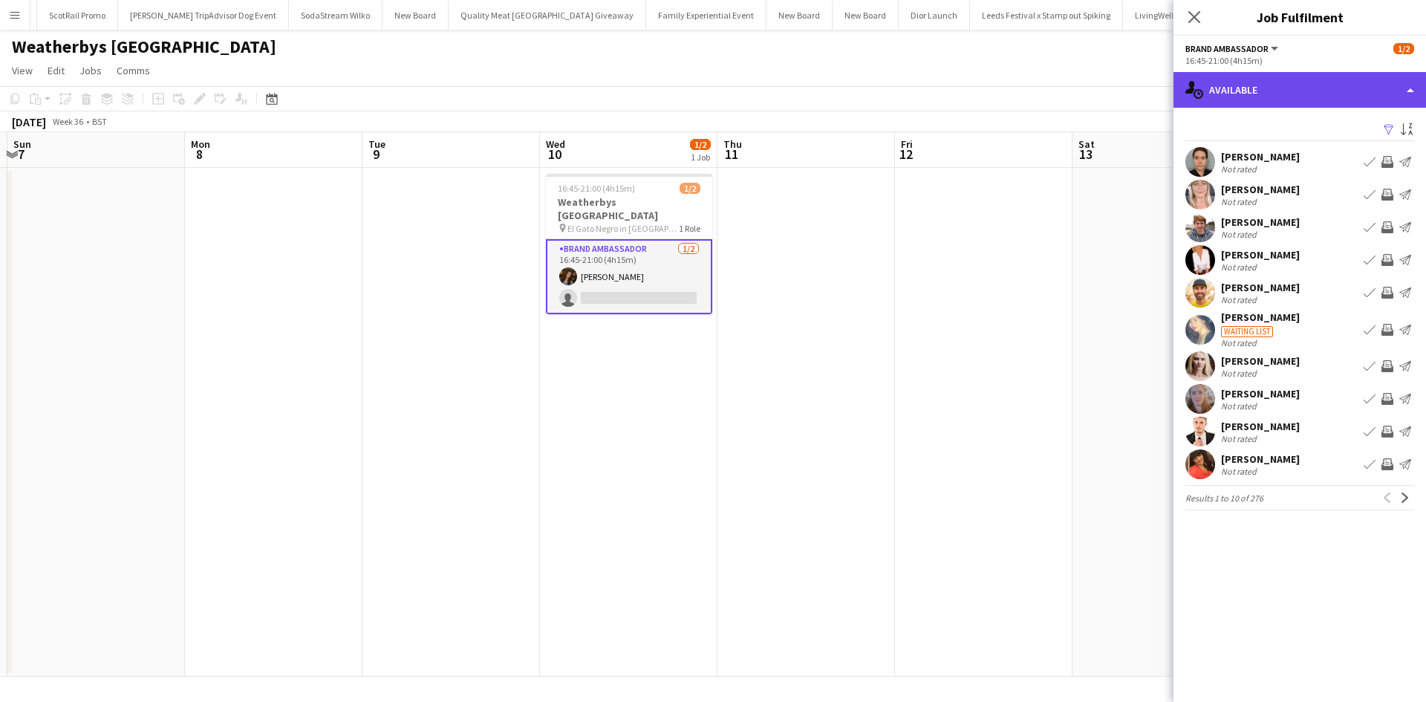
click at [1313, 94] on div "single-neutral-actions-upload Available" at bounding box center [1299, 90] width 253 height 36
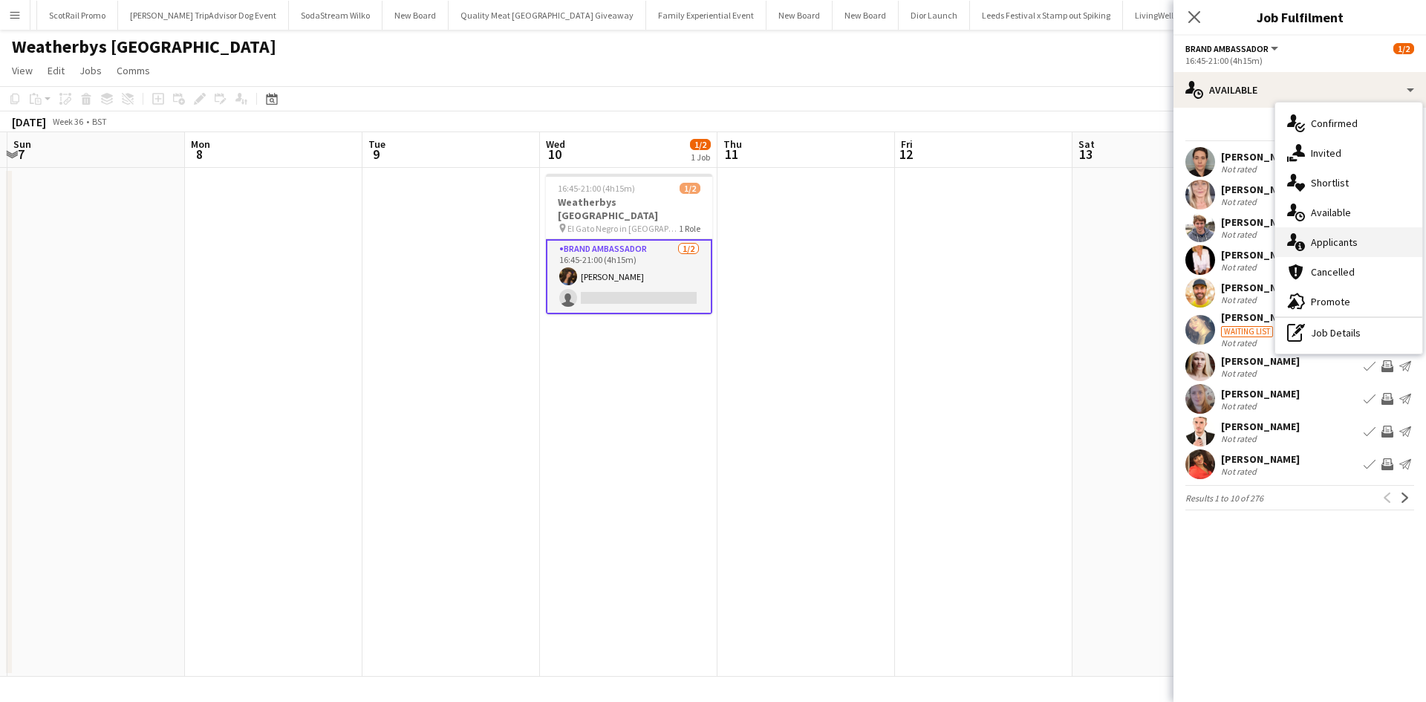
click at [1350, 244] on span "Applicants" at bounding box center [1334, 241] width 47 height 13
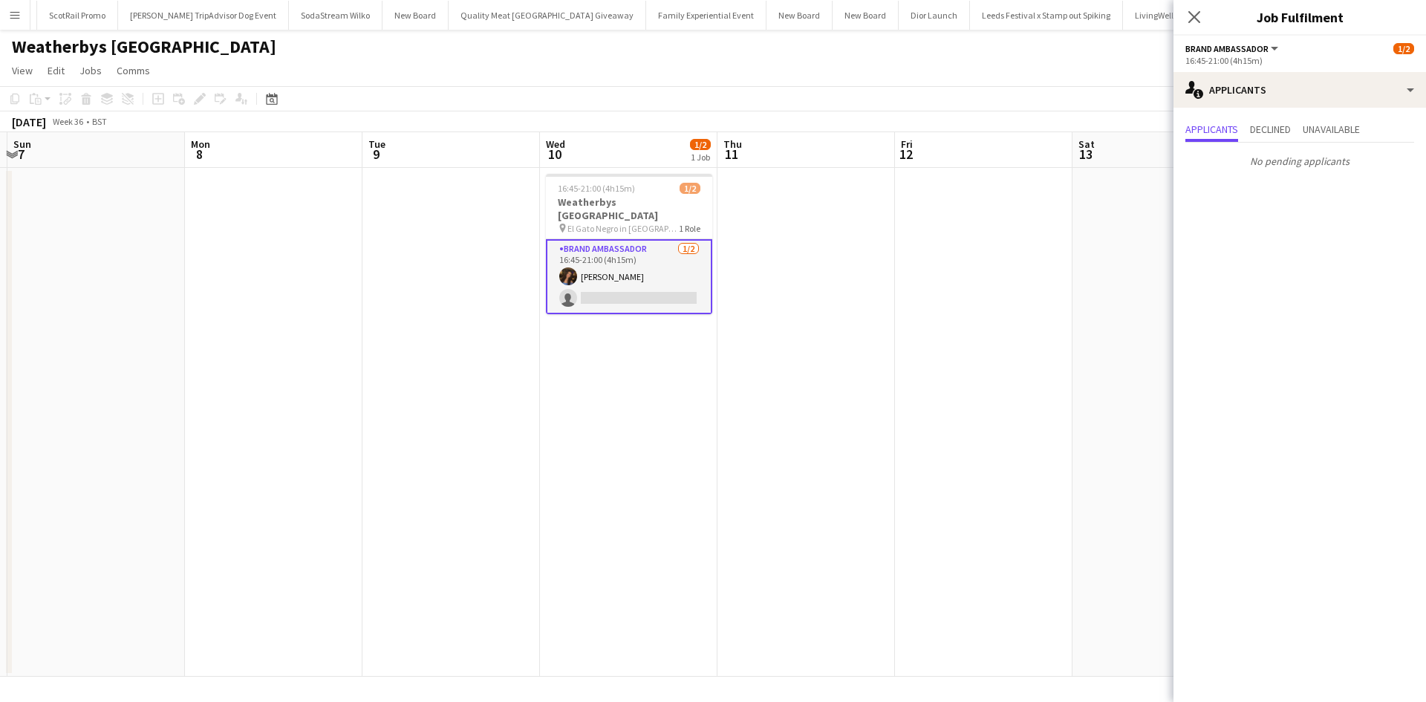
click at [618, 287] on app-card-role "Brand Ambassador 1/2 16:45-21:00 (4h15m) Dua Benhayoun single-neutral-actions" at bounding box center [629, 276] width 166 height 75
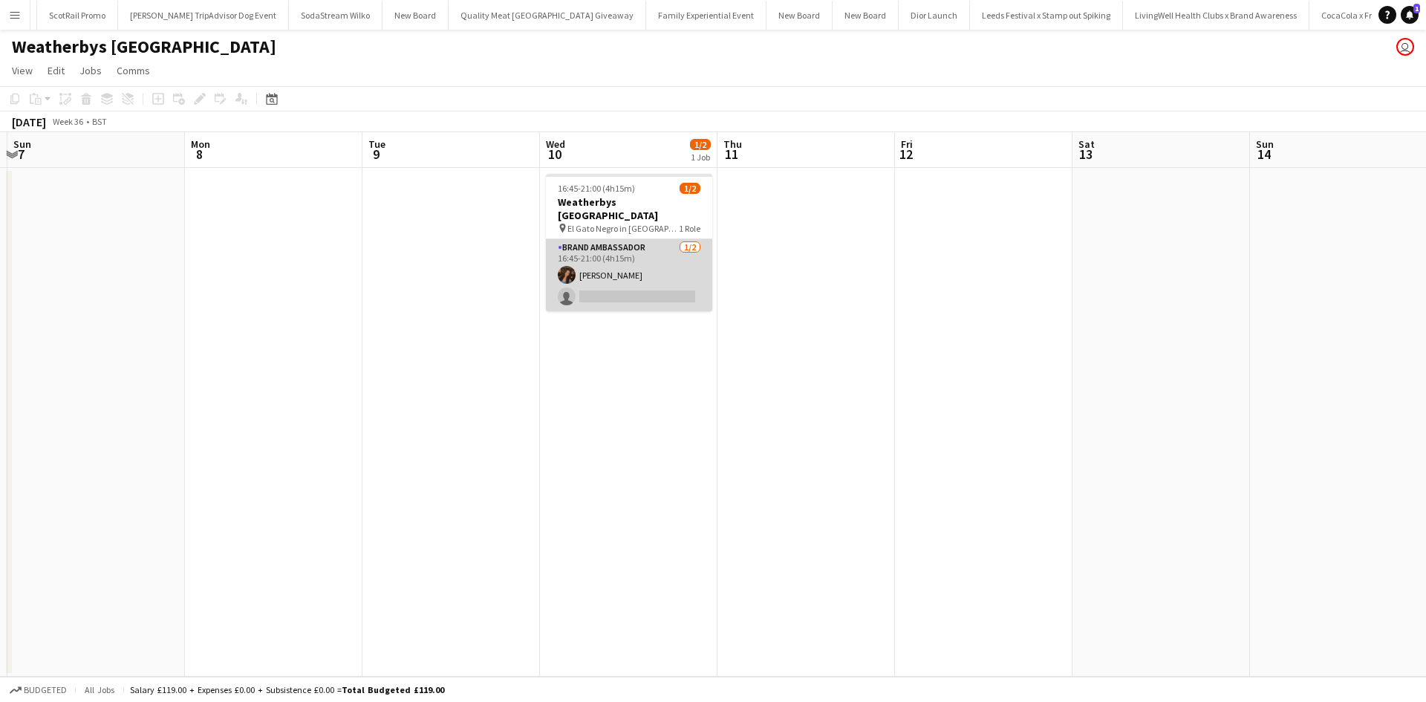
click at [633, 283] on app-card-role "Brand Ambassador 1/2 16:45-21:00 (4h15m) Dua Benhayoun single-neutral-actions" at bounding box center [629, 275] width 166 height 72
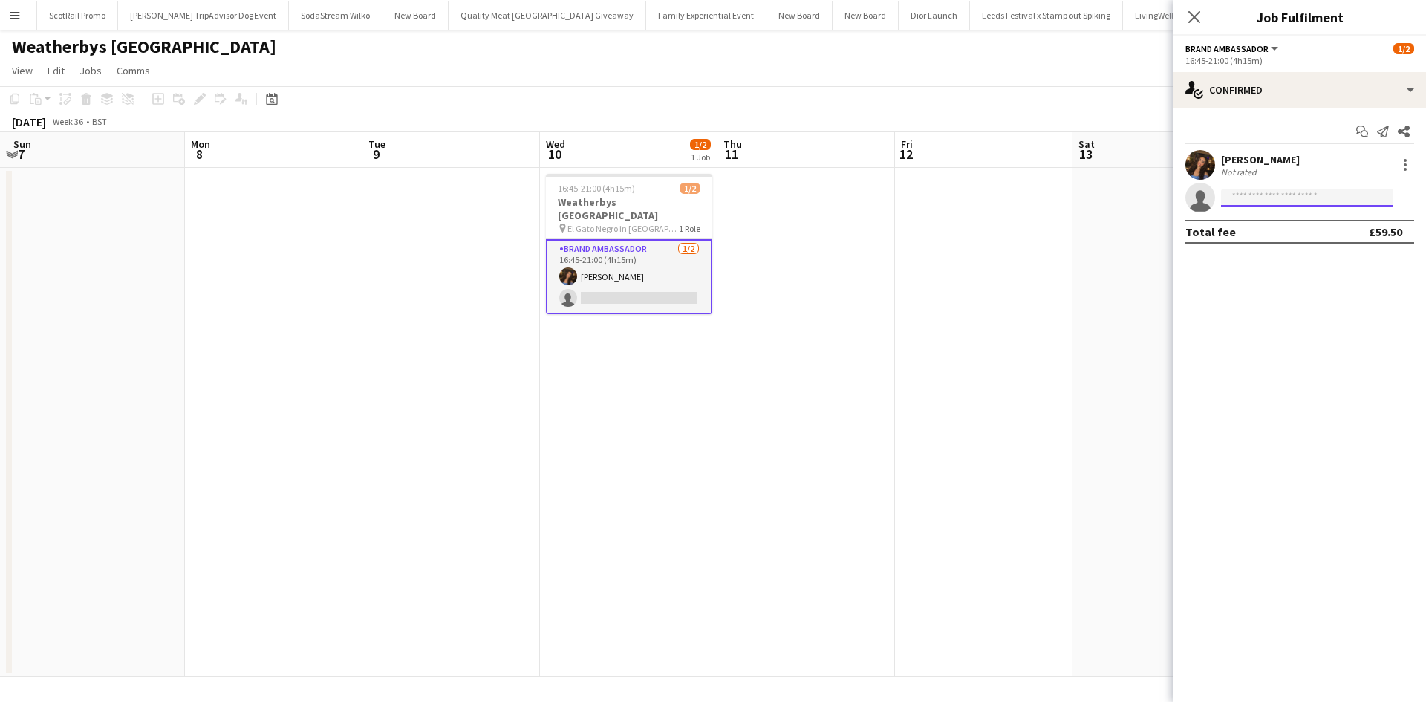
click at [1231, 192] on input at bounding box center [1307, 198] width 172 height 18
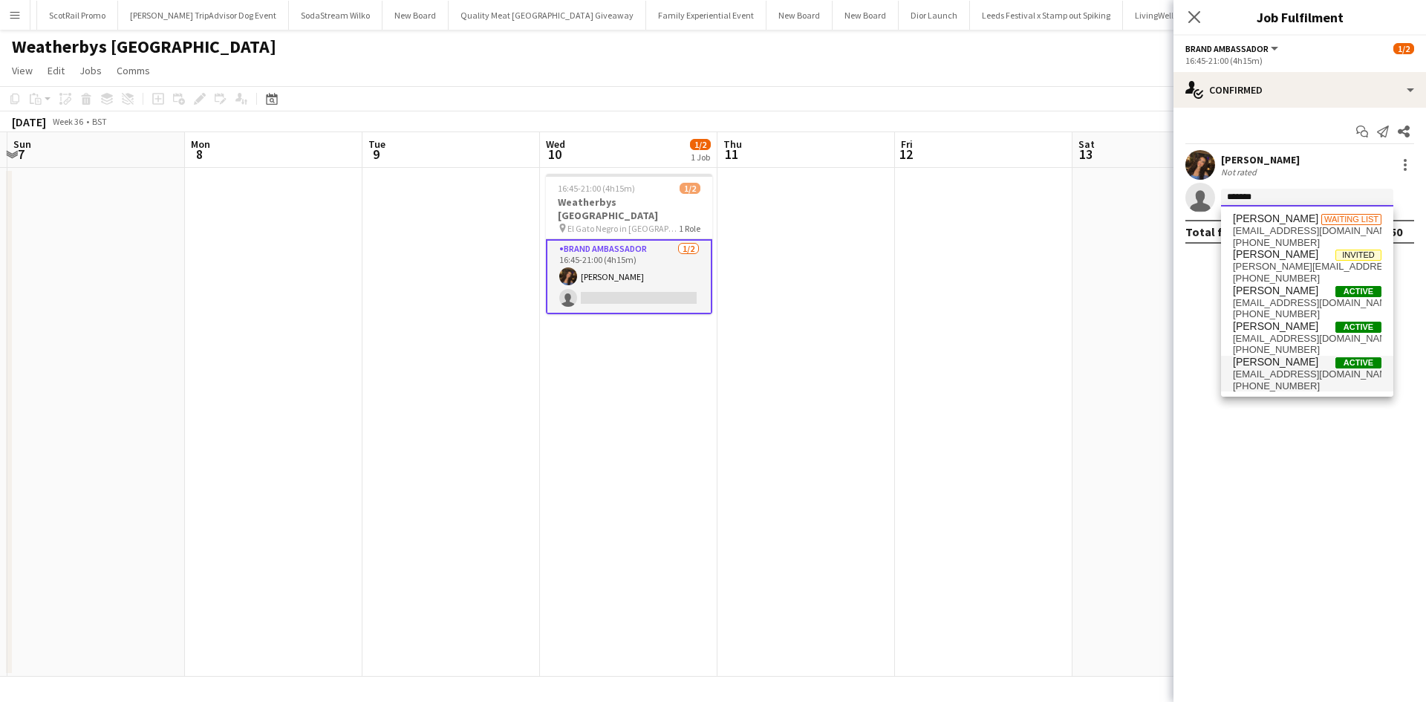
type input "*******"
click at [1267, 374] on span "jessrobinson1811@hotmail.co.uk" at bounding box center [1307, 374] width 149 height 12
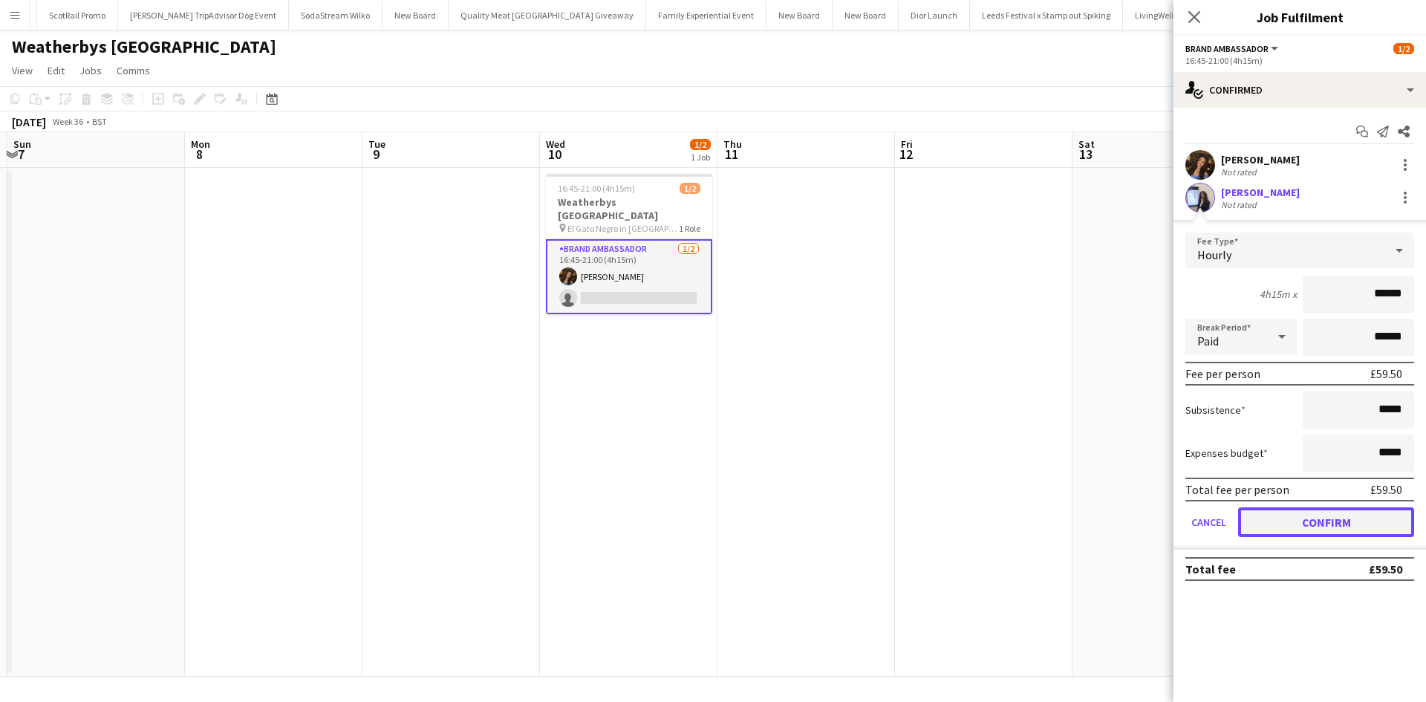
click at [1321, 520] on button "Confirm" at bounding box center [1326, 522] width 176 height 30
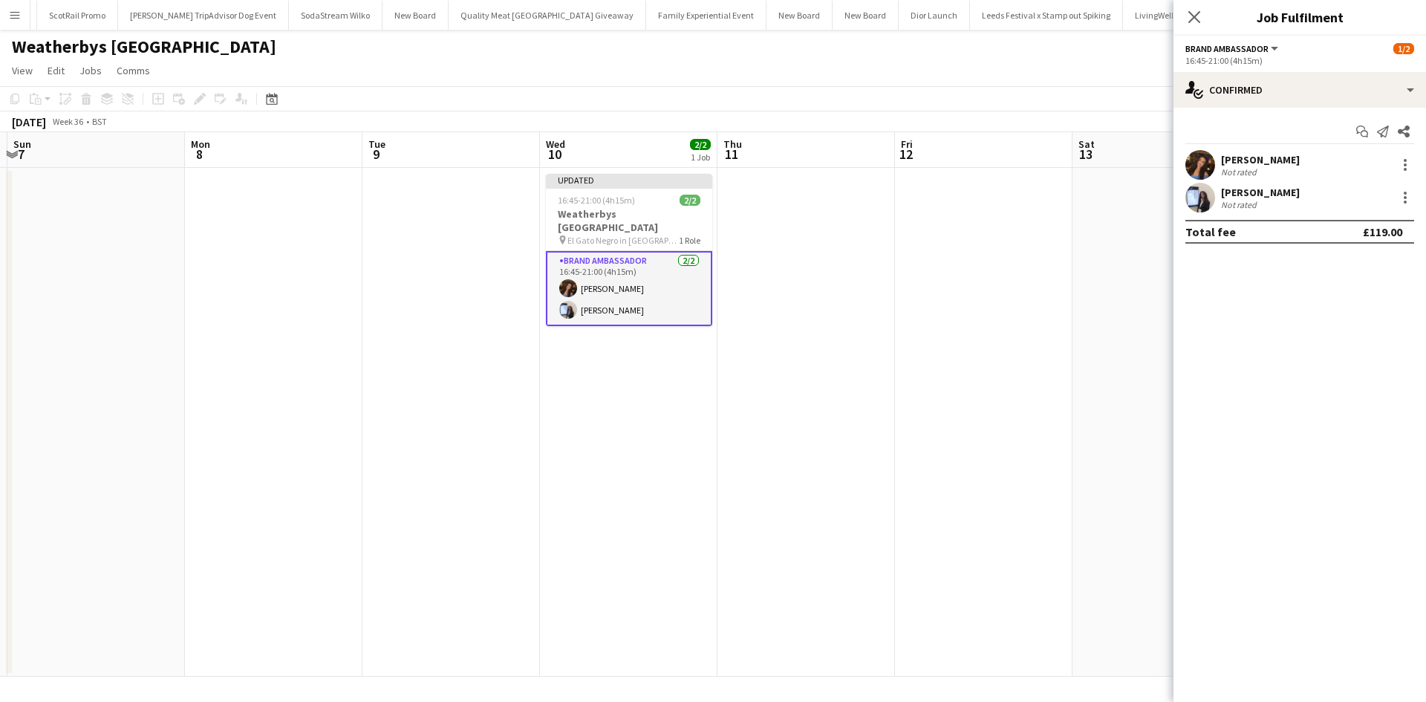
click at [1118, 509] on app-date-cell at bounding box center [1160, 422] width 177 height 509
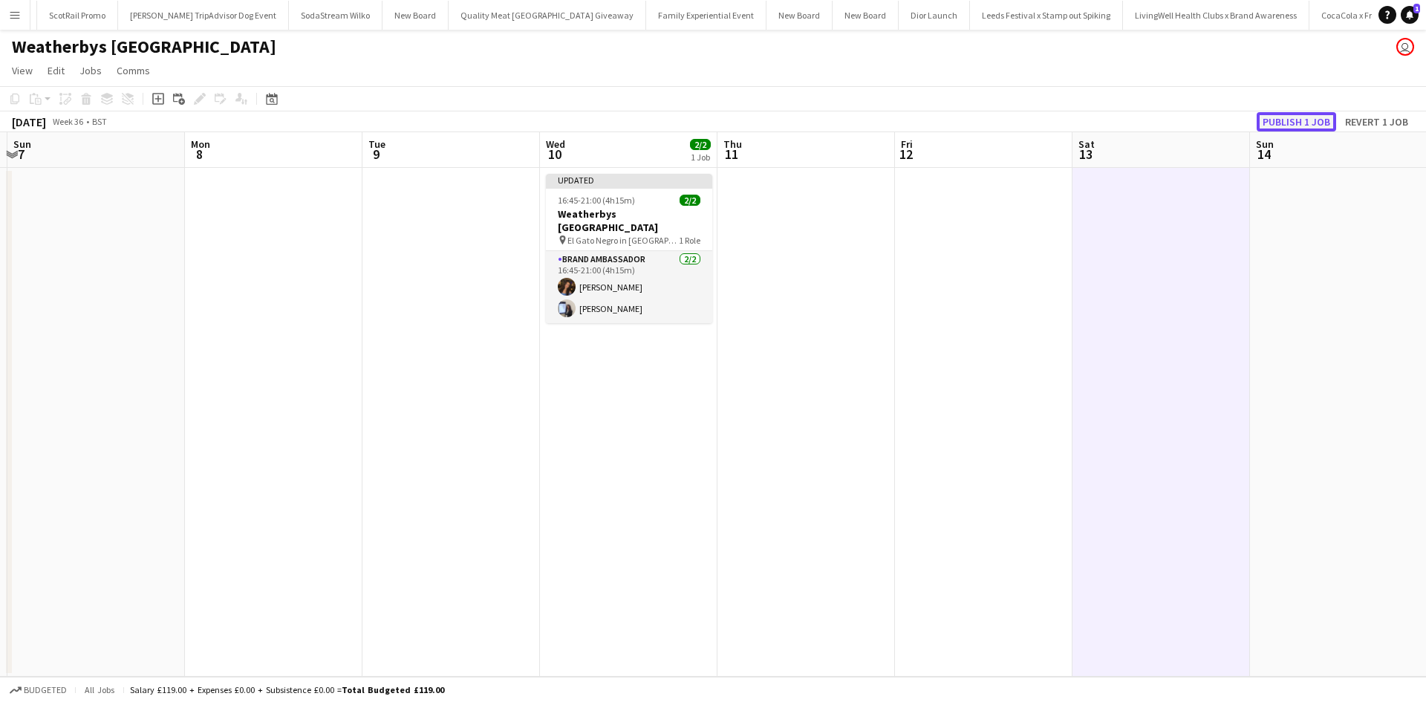
click at [1278, 112] on button "Publish 1 job" at bounding box center [1296, 121] width 79 height 19
